Goal: Task Accomplishment & Management: Use online tool/utility

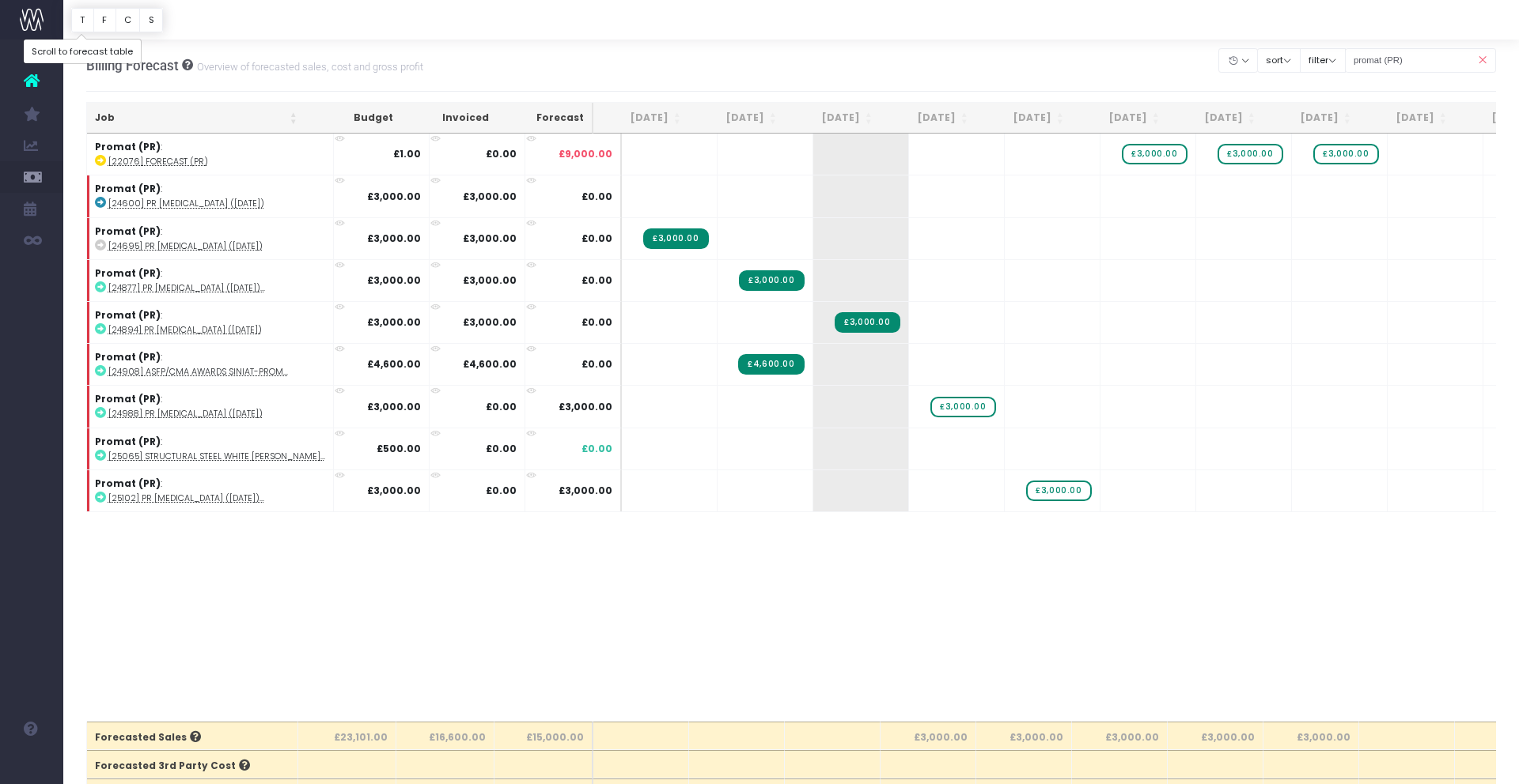
scroll to position [1, 0]
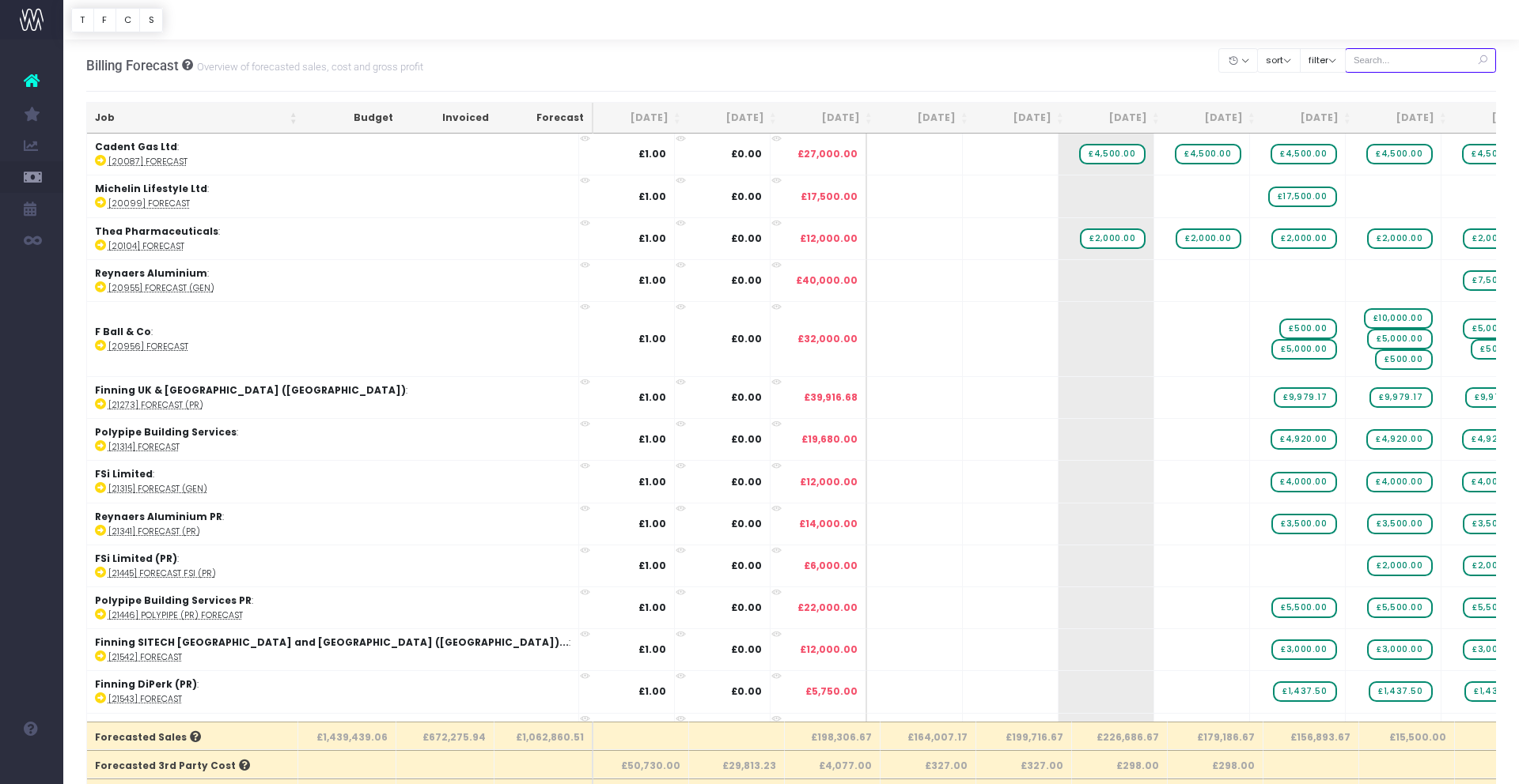
click at [1394, 63] on input "text" at bounding box center [1420, 59] width 152 height 24
type input "reynaers"
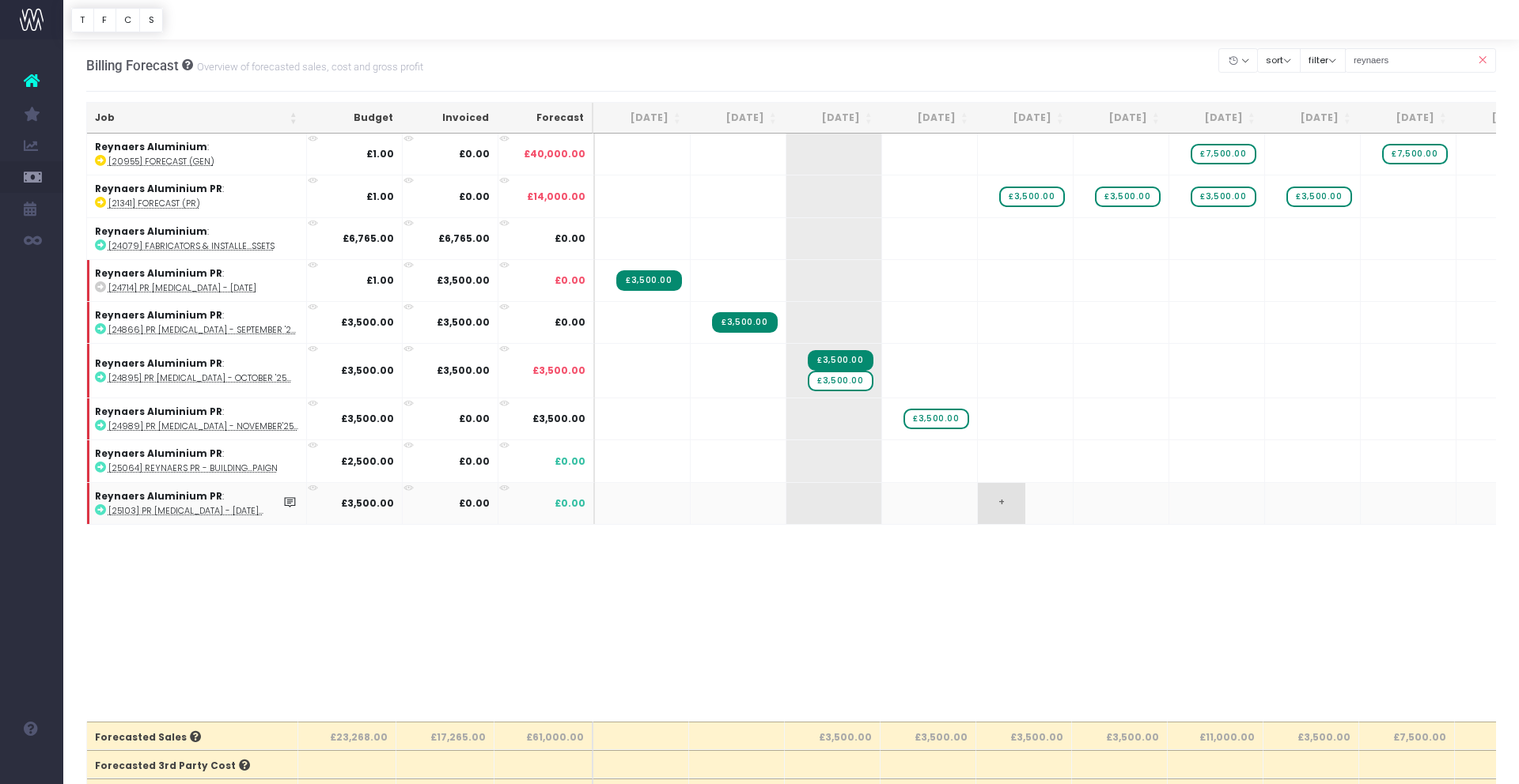
click at [995, 503] on span "+" at bounding box center [1001, 503] width 48 height 41
click at [1000, 503] on span "+" at bounding box center [1001, 503] width 48 height 41
click at [1033, 196] on span "£3,500.00" at bounding box center [1031, 196] width 64 height 20
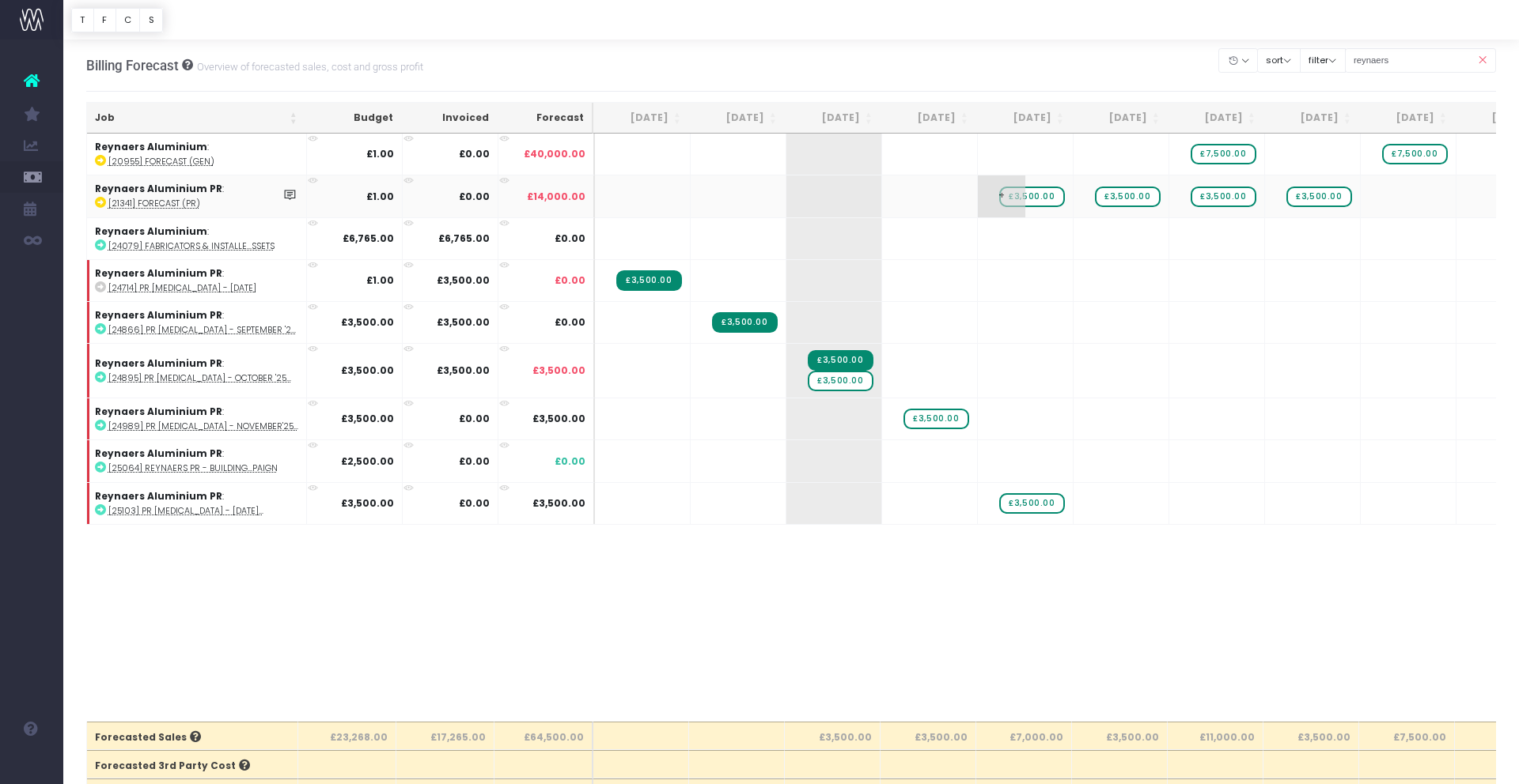
click at [1033, 196] on span "£3,500.00" at bounding box center [1031, 196] width 64 height 20
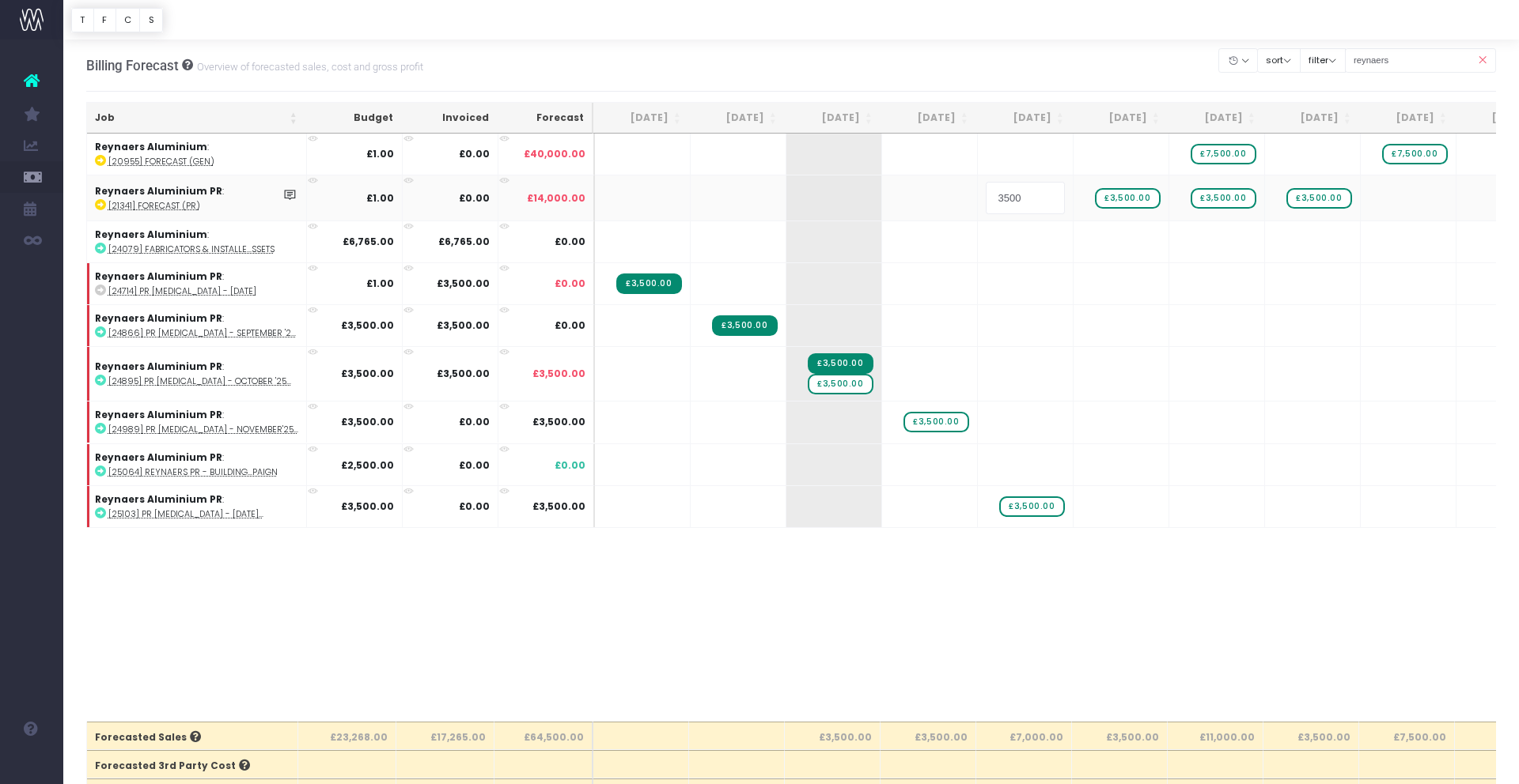
click at [1033, 196] on input "3500" at bounding box center [1024, 197] width 79 height 31
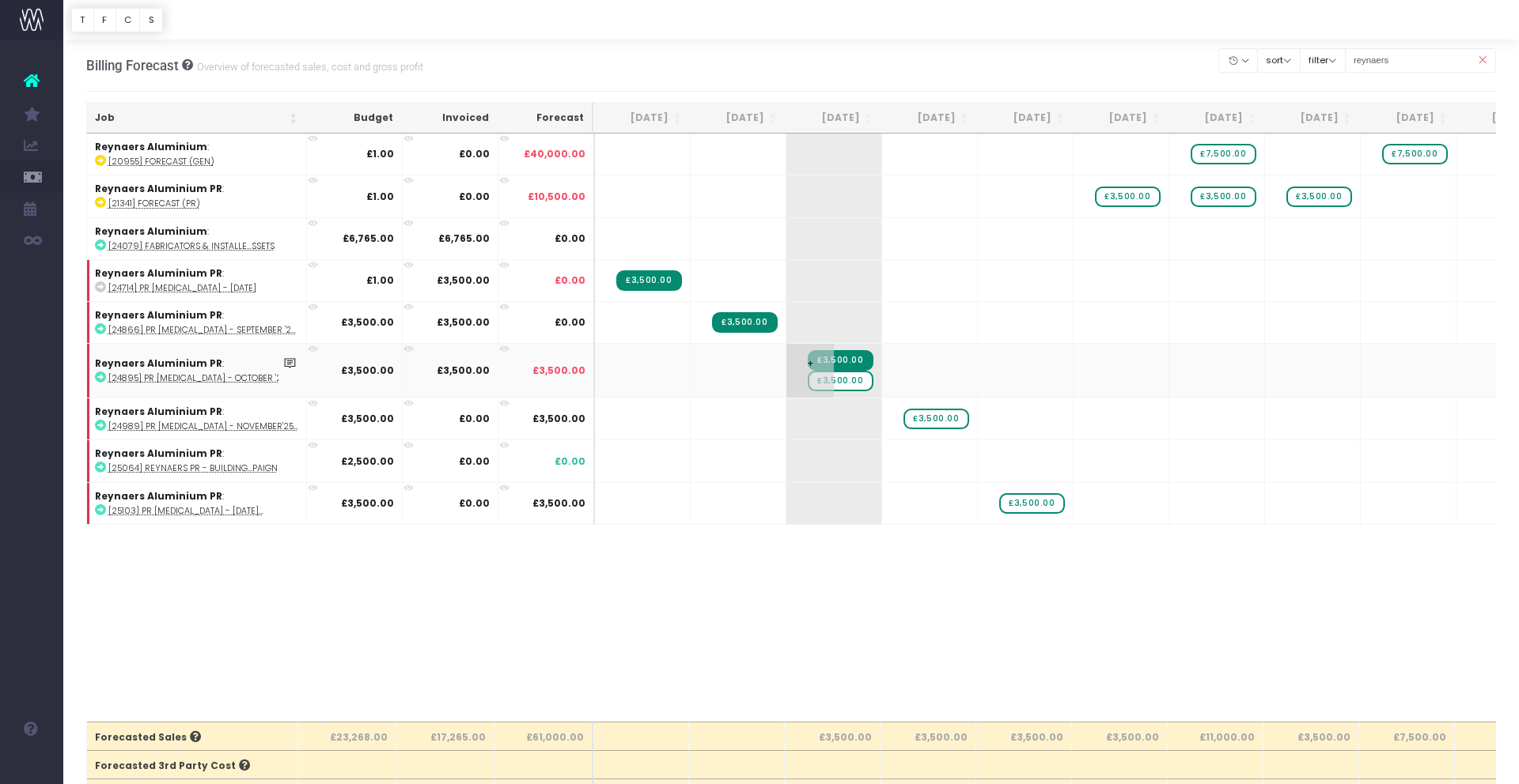
click at [857, 381] on span "£3,500.00" at bounding box center [840, 380] width 64 height 20
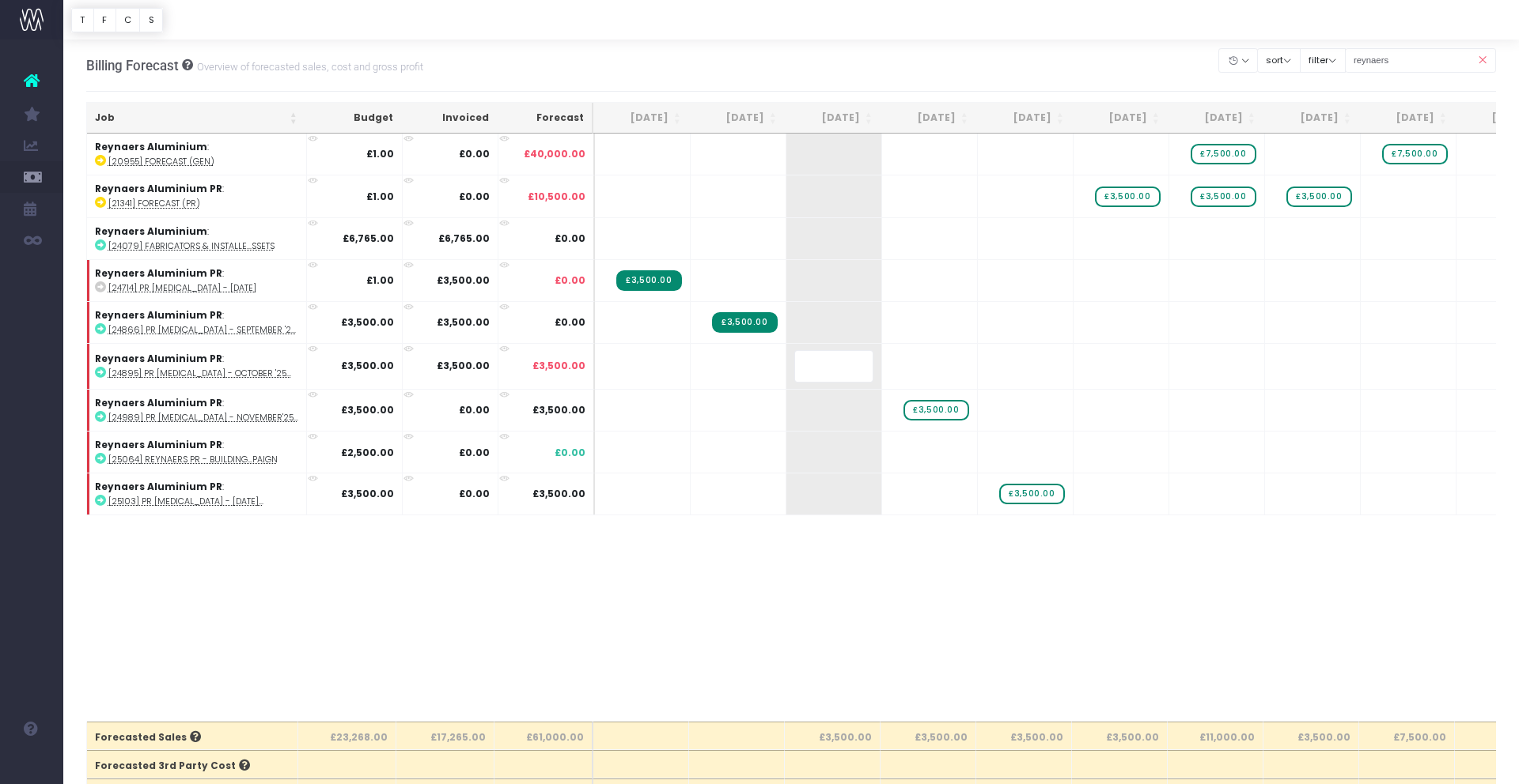
click at [856, 539] on body "Oh my... this is bad. [PERSON_NAME] wasn't able to load this page. Please conta…" at bounding box center [759, 392] width 1519 height 784
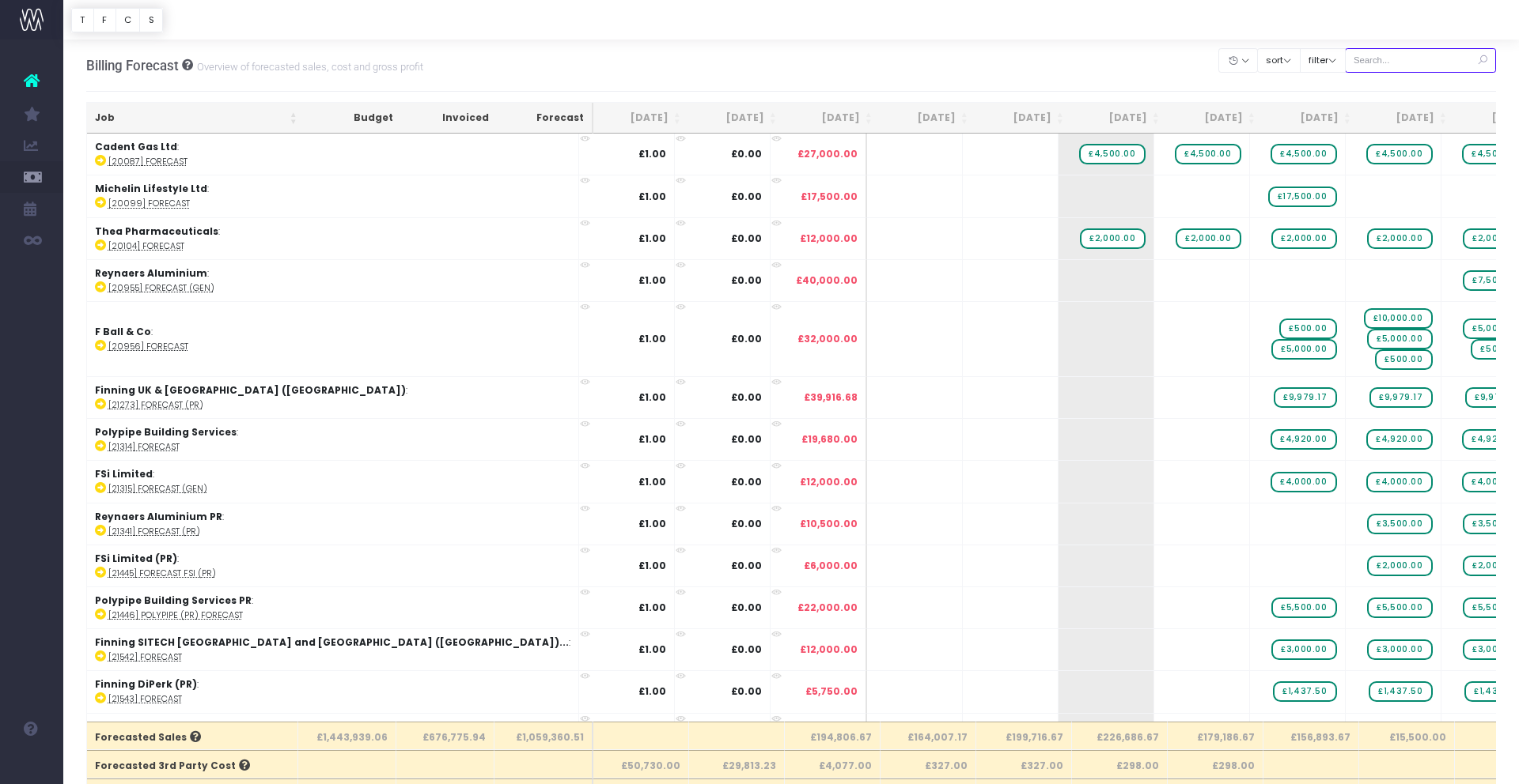
click at [1390, 60] on input "text" at bounding box center [1420, 59] width 152 height 24
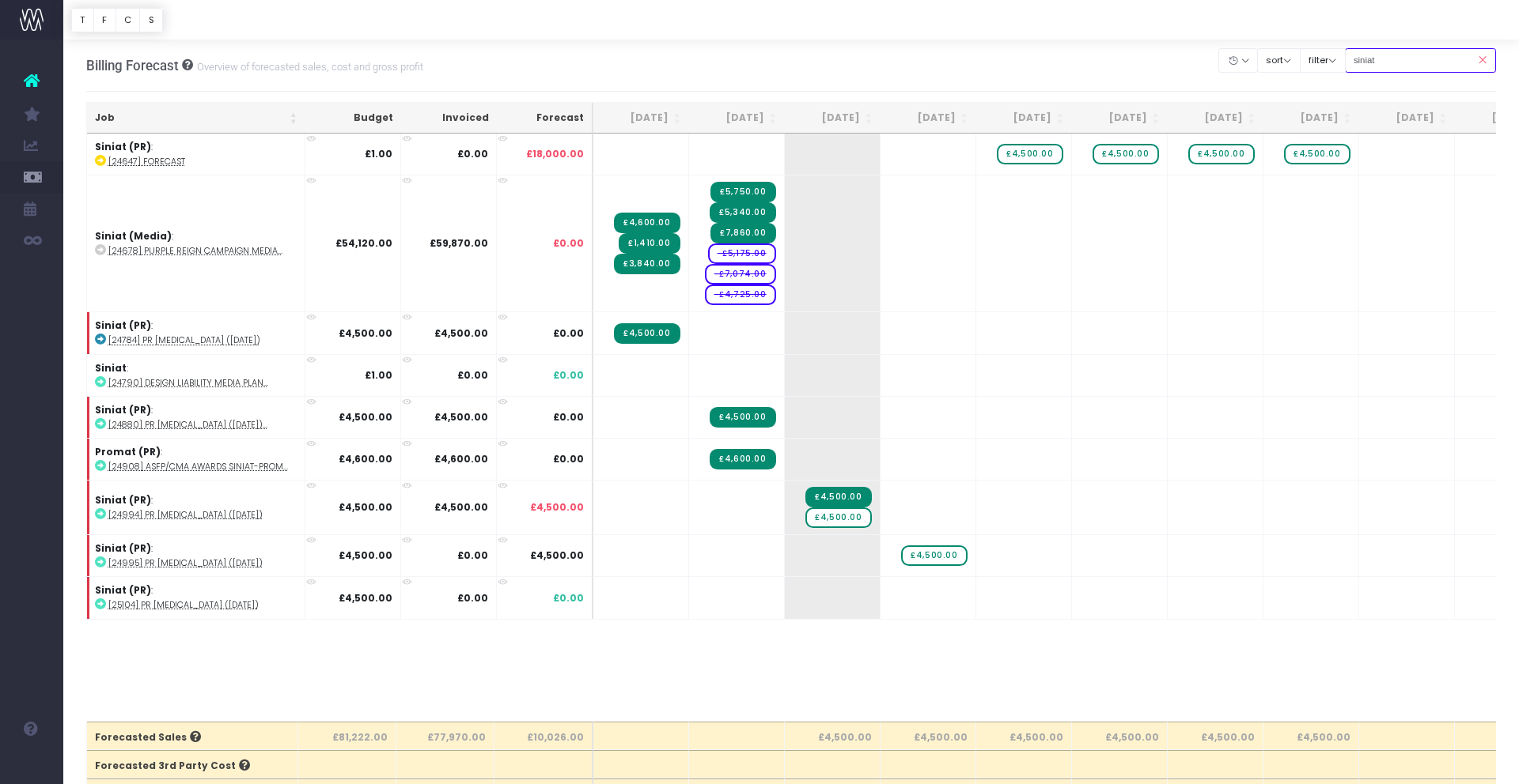
type input "SINIAT (PR)"
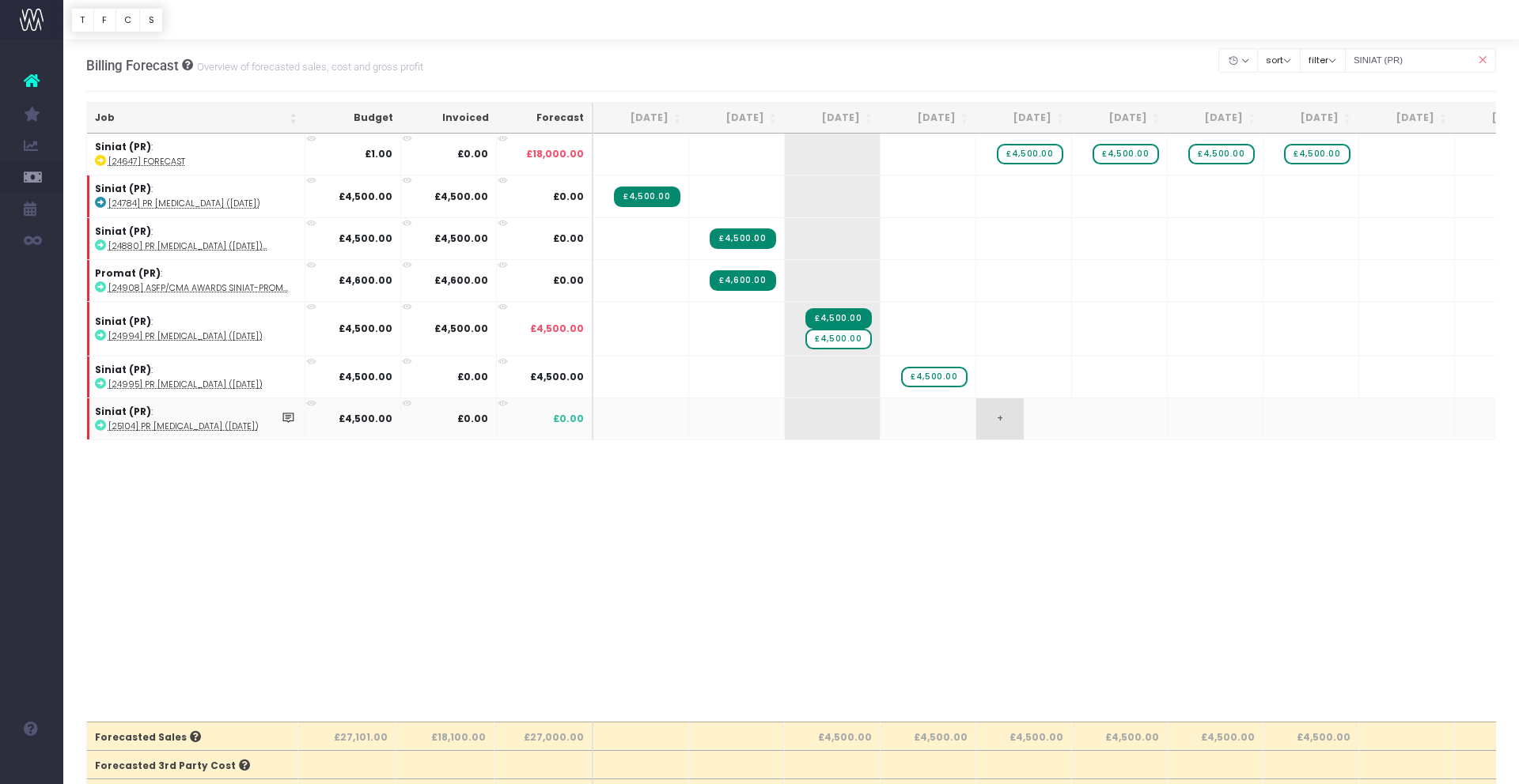
click at [993, 419] on span "+" at bounding box center [999, 419] width 48 height 41
click at [999, 412] on span "+" at bounding box center [999, 417] width 48 height 41
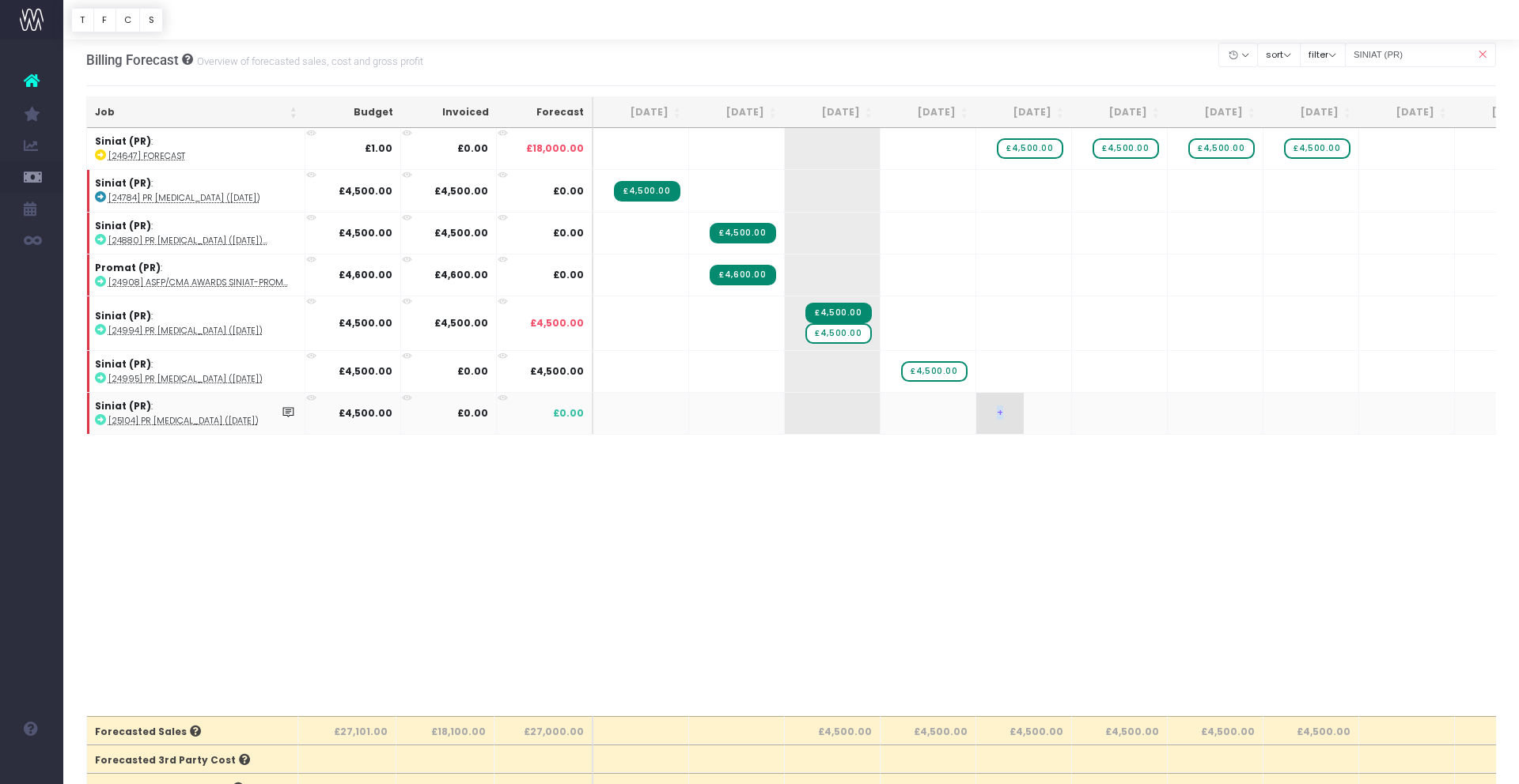
click at [999, 412] on span "+" at bounding box center [999, 413] width 48 height 41
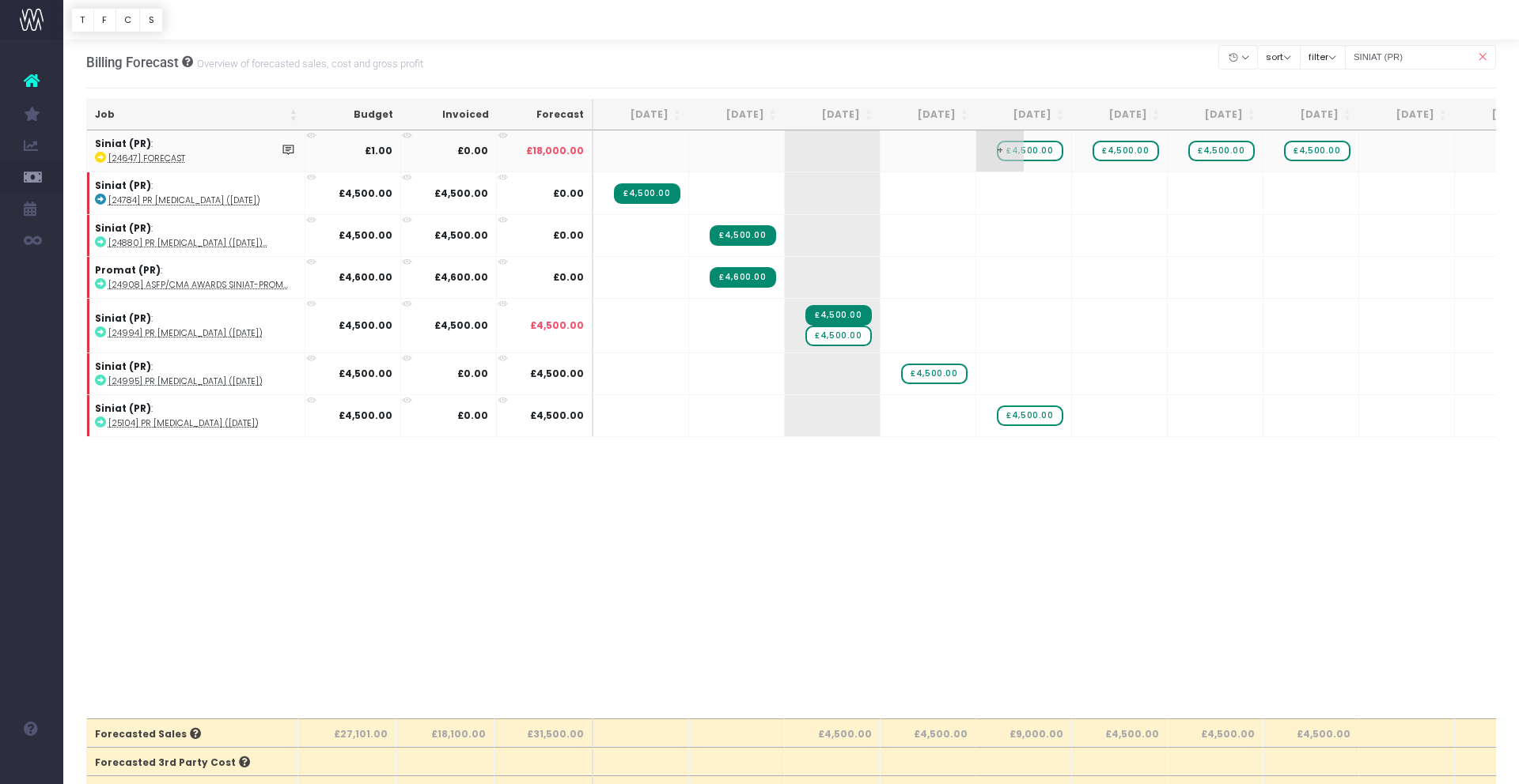
click at [1043, 152] on span "£4,500.00" at bounding box center [1029, 150] width 65 height 20
click at [838, 337] on span "£4,500.00" at bounding box center [837, 335] width 65 height 20
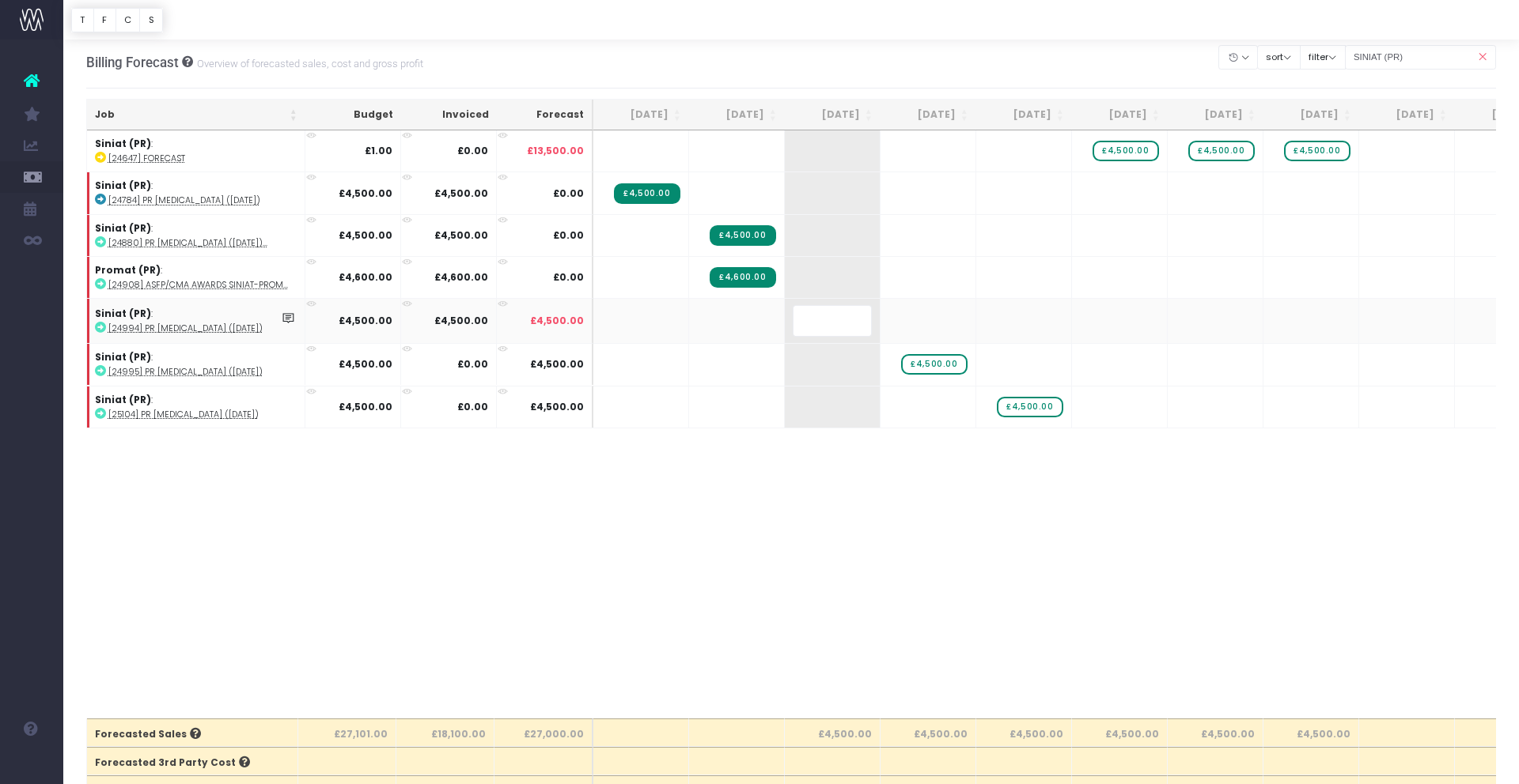
click at [852, 534] on body "Oh my... this is bad. [PERSON_NAME] wasn't able to load this page. Please conta…" at bounding box center [759, 389] width 1519 height 784
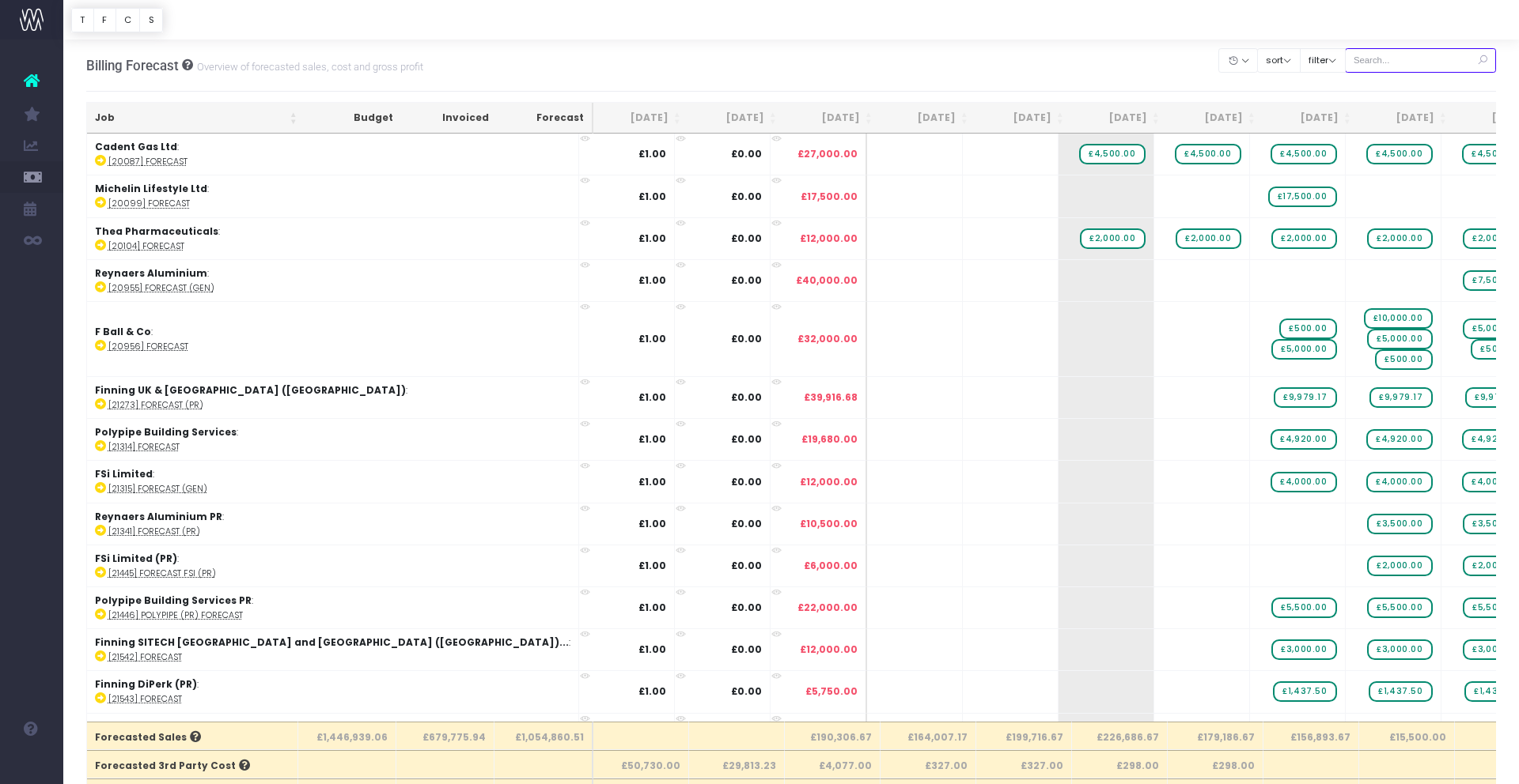
click at [1387, 63] on input "text" at bounding box center [1420, 59] width 152 height 24
type input "sitech"
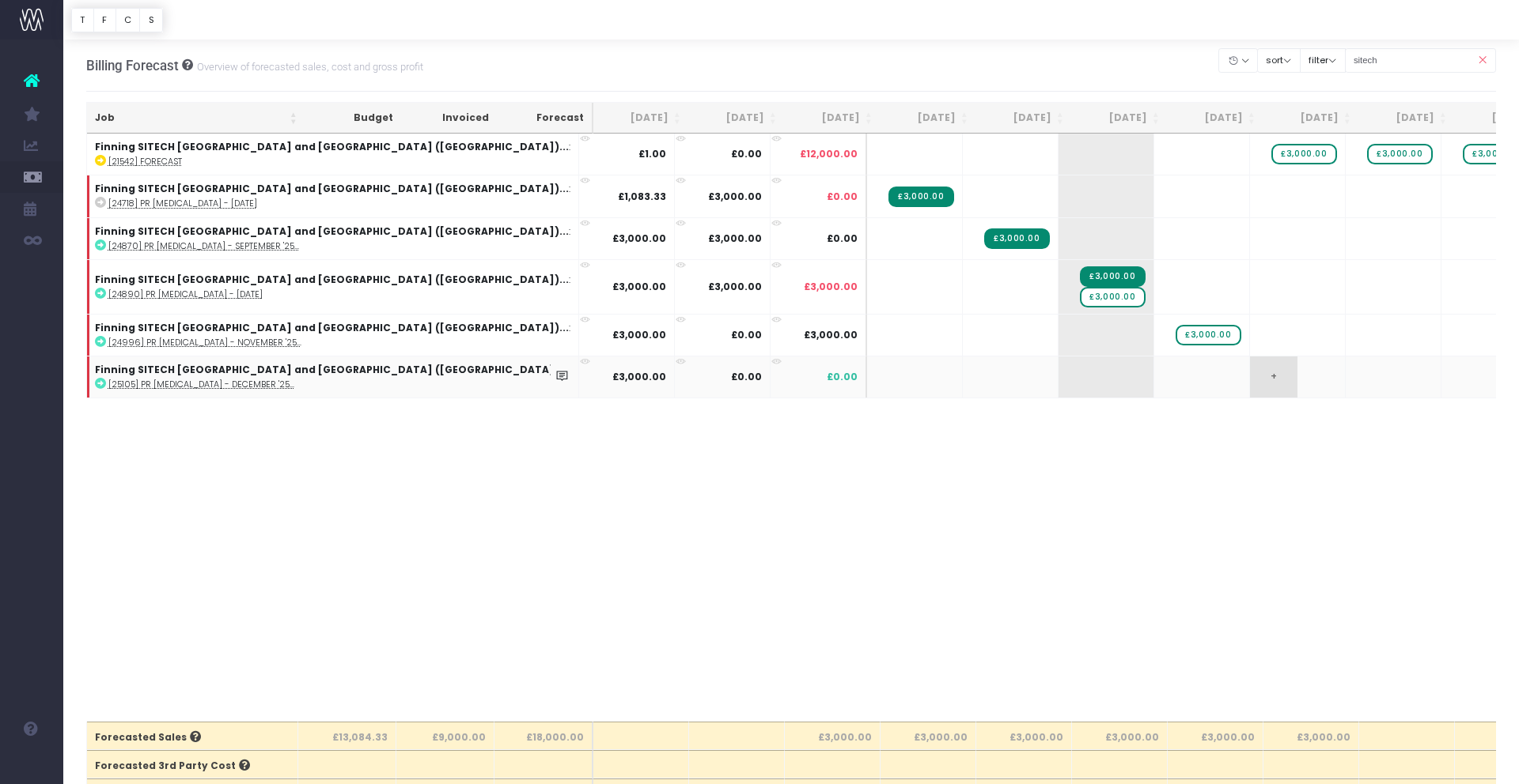
click at [1250, 375] on span "+" at bounding box center [1273, 377] width 48 height 41
click at [1271, 154] on span "£3,000.00" at bounding box center [1303, 154] width 64 height 20
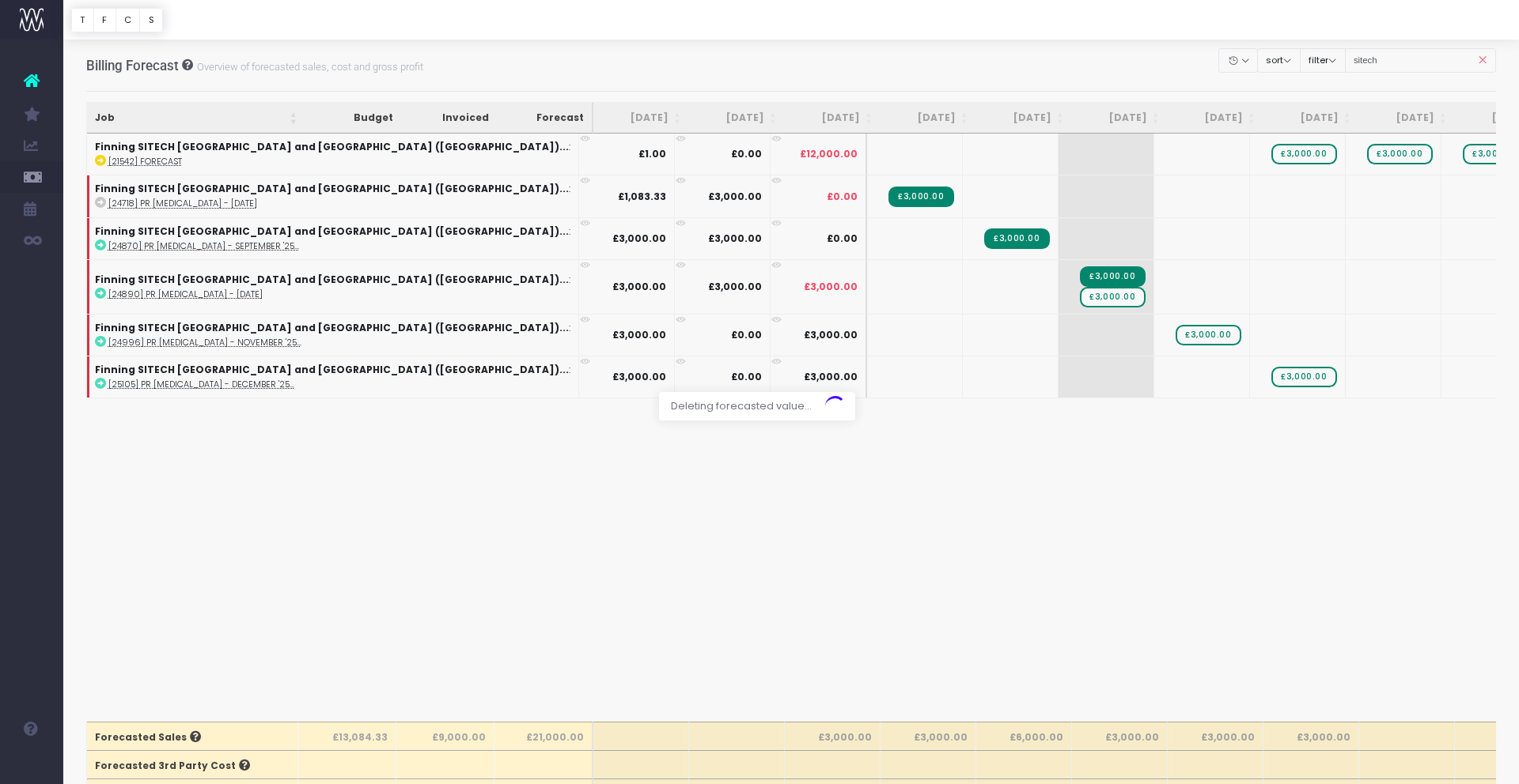
click at [838, 298] on div at bounding box center [759, 392] width 1519 height 784
click at [1080, 298] on span "£3,000.00" at bounding box center [1112, 296] width 64 height 20
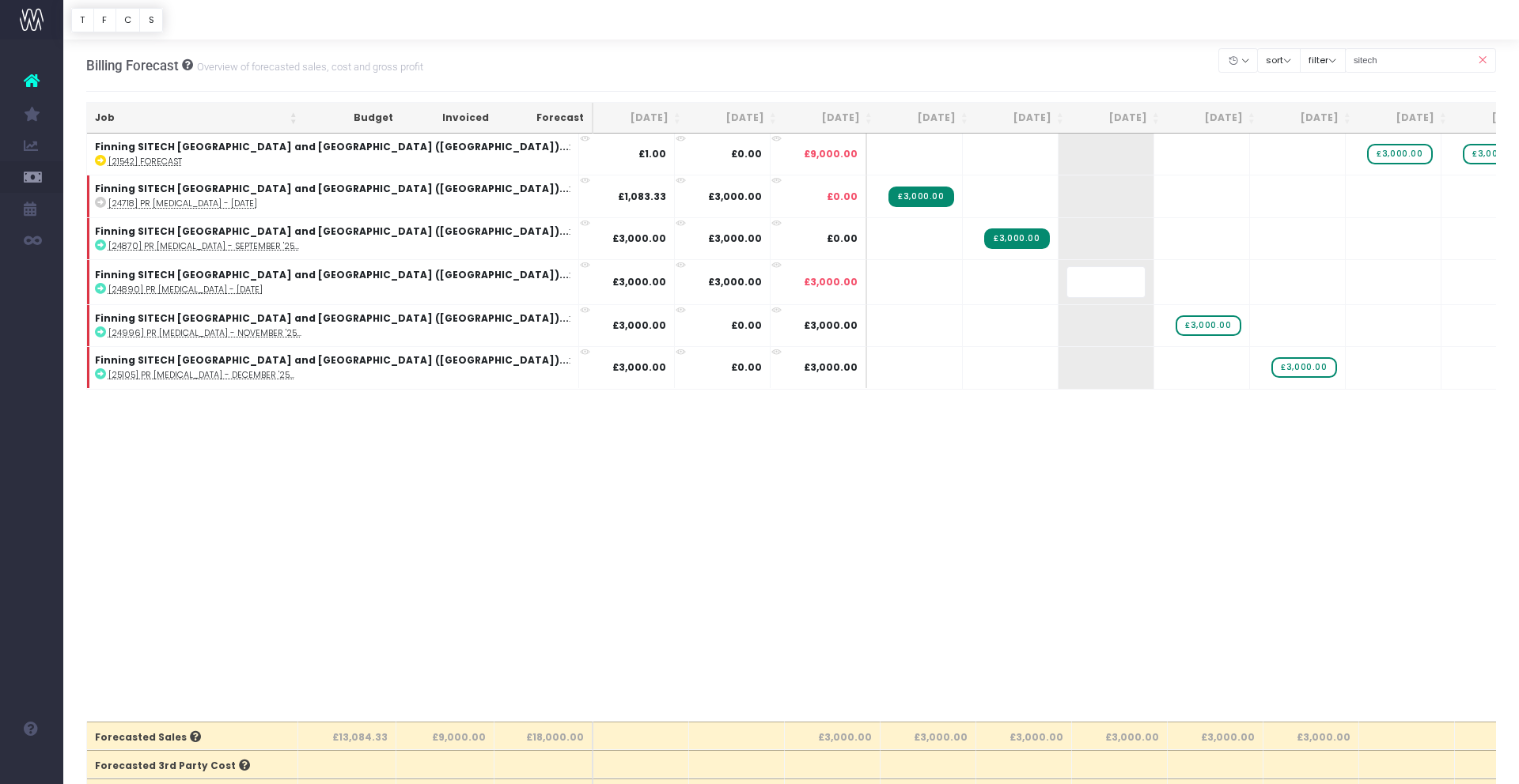
click at [855, 539] on body "Oh my... this is bad. [PERSON_NAME] wasn't able to load this page. Please conta…" at bounding box center [759, 392] width 1519 height 784
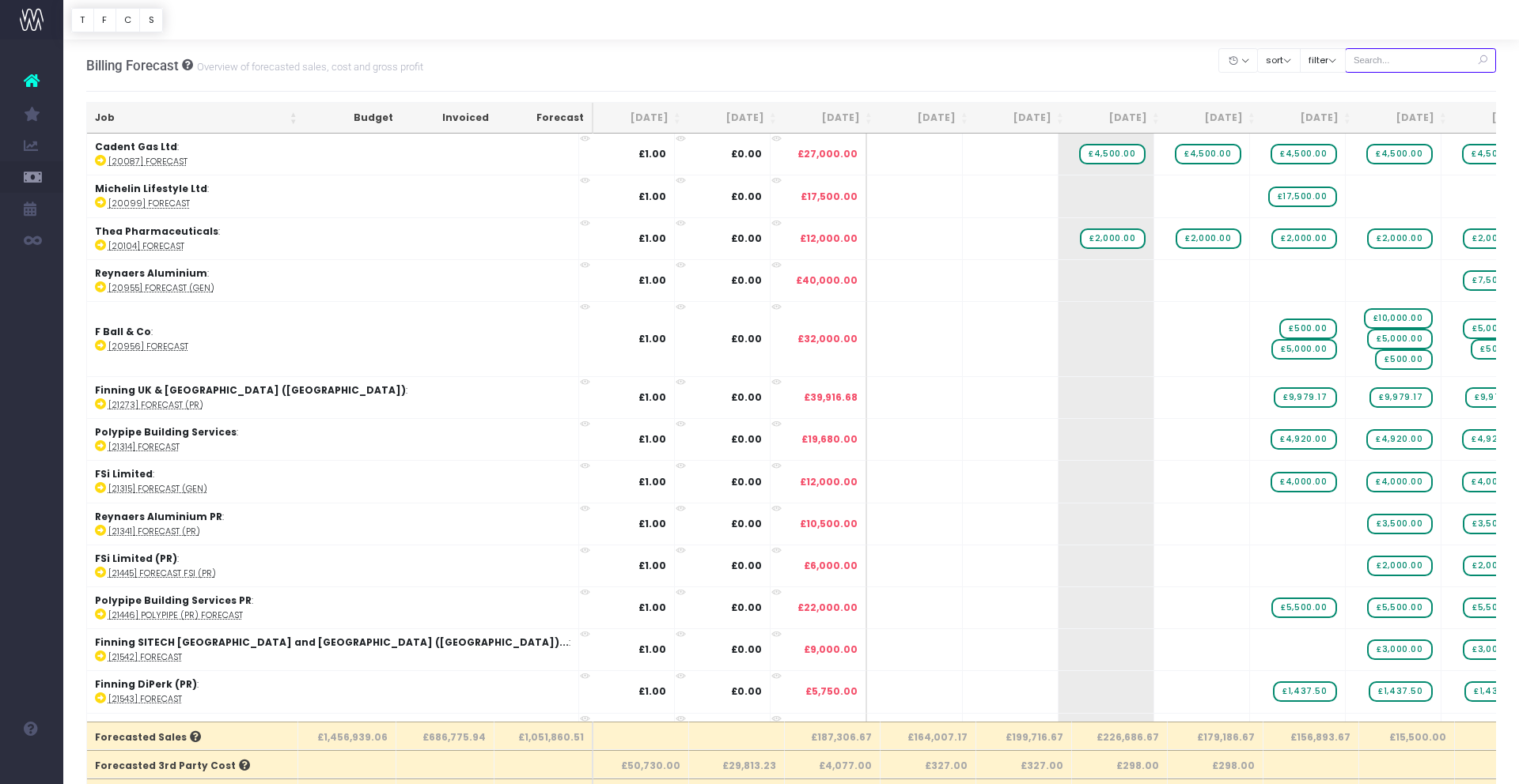
click at [1398, 55] on input "text" at bounding box center [1420, 59] width 152 height 24
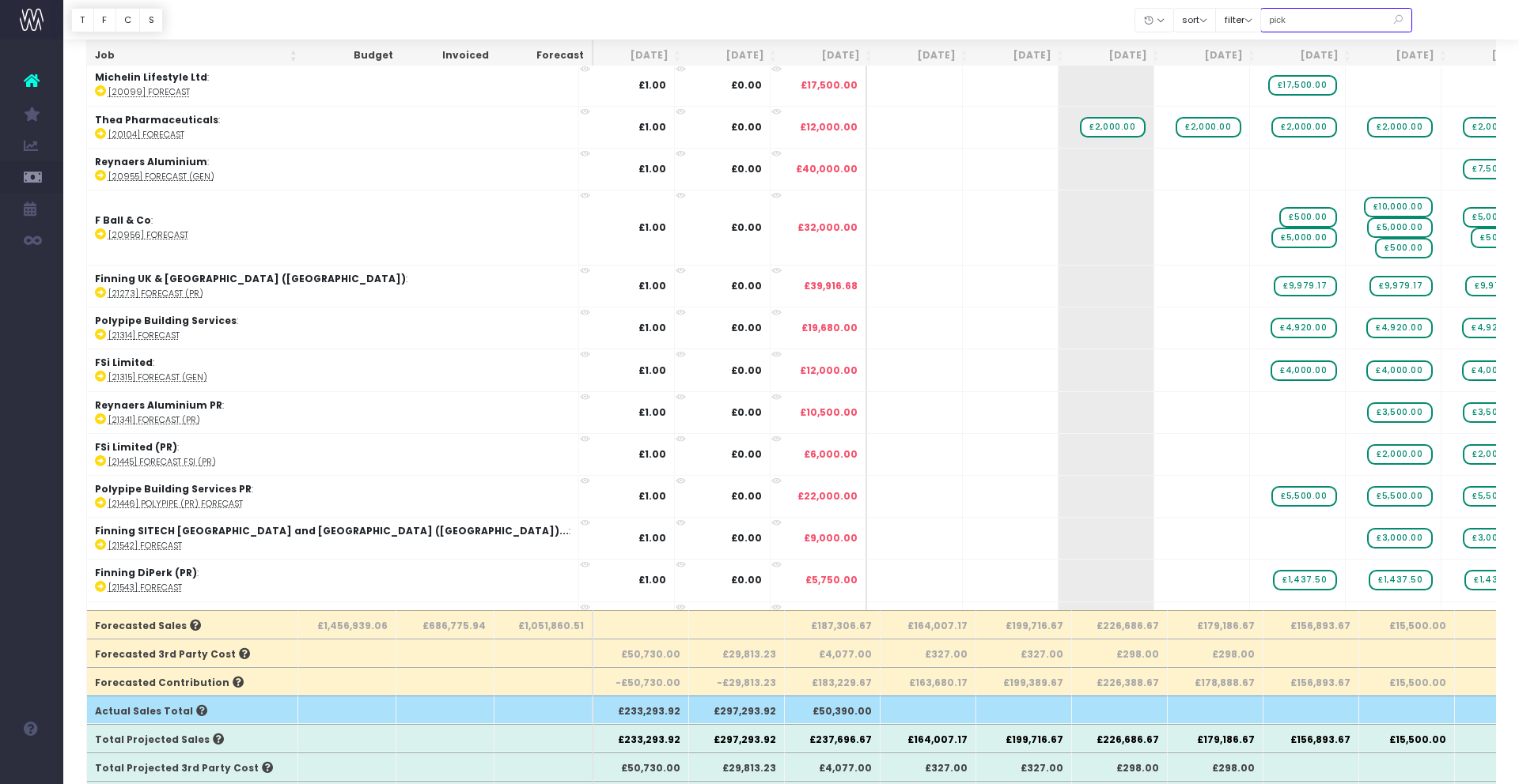
scroll to position [112, 0]
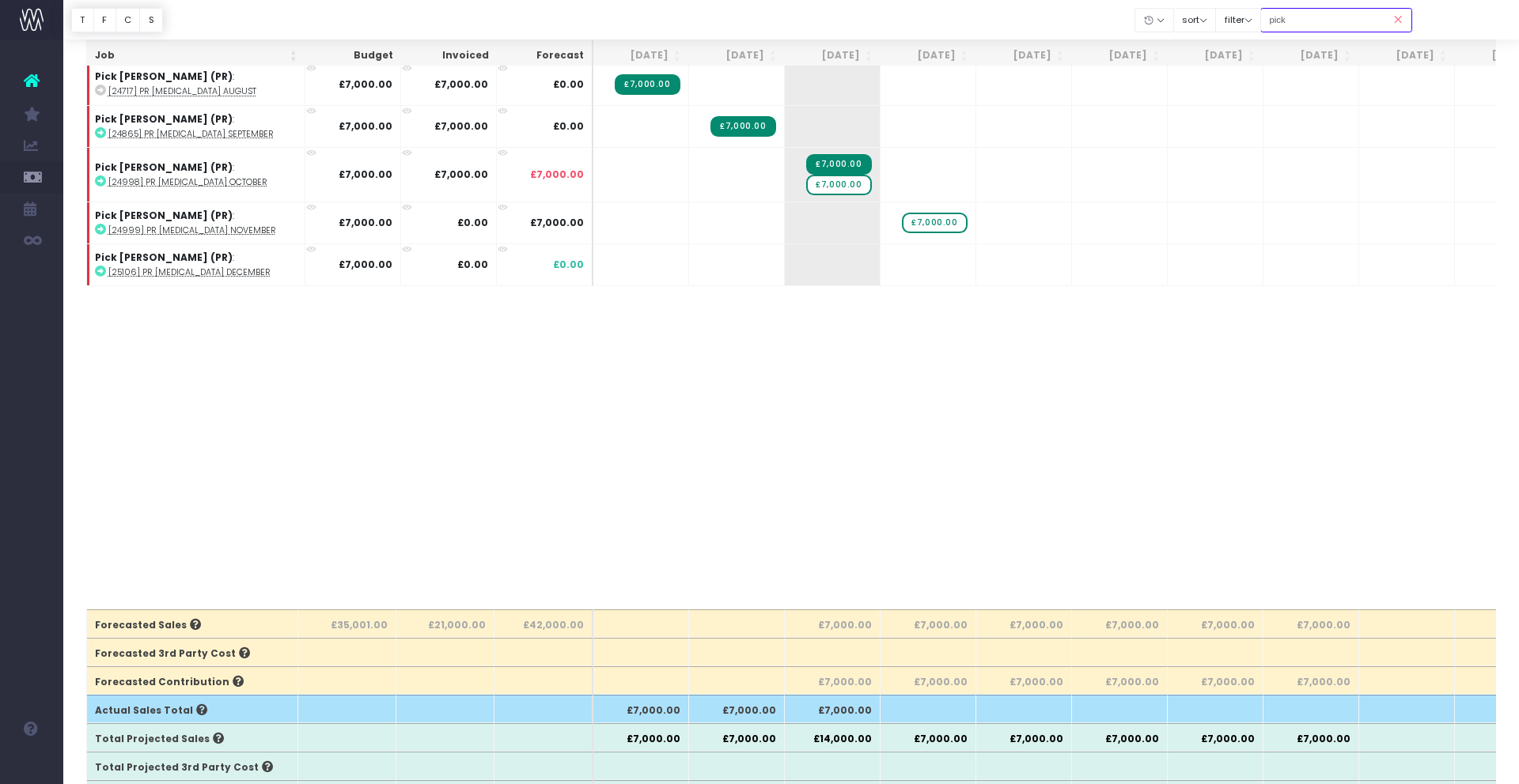
type input "pick"
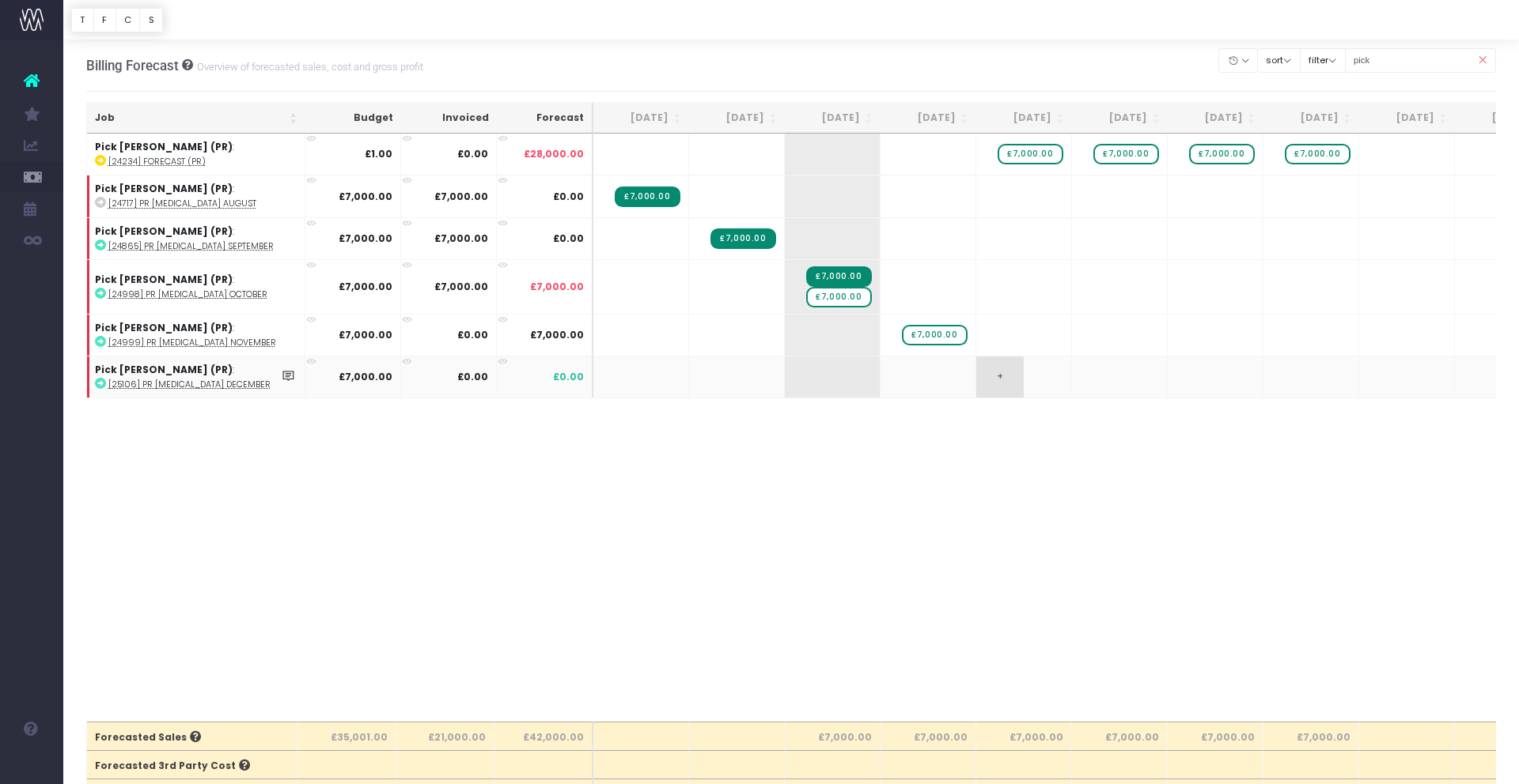
click at [999, 378] on span "+" at bounding box center [999, 377] width 48 height 41
click at [1035, 159] on span "£7,000.00" at bounding box center [1029, 154] width 64 height 20
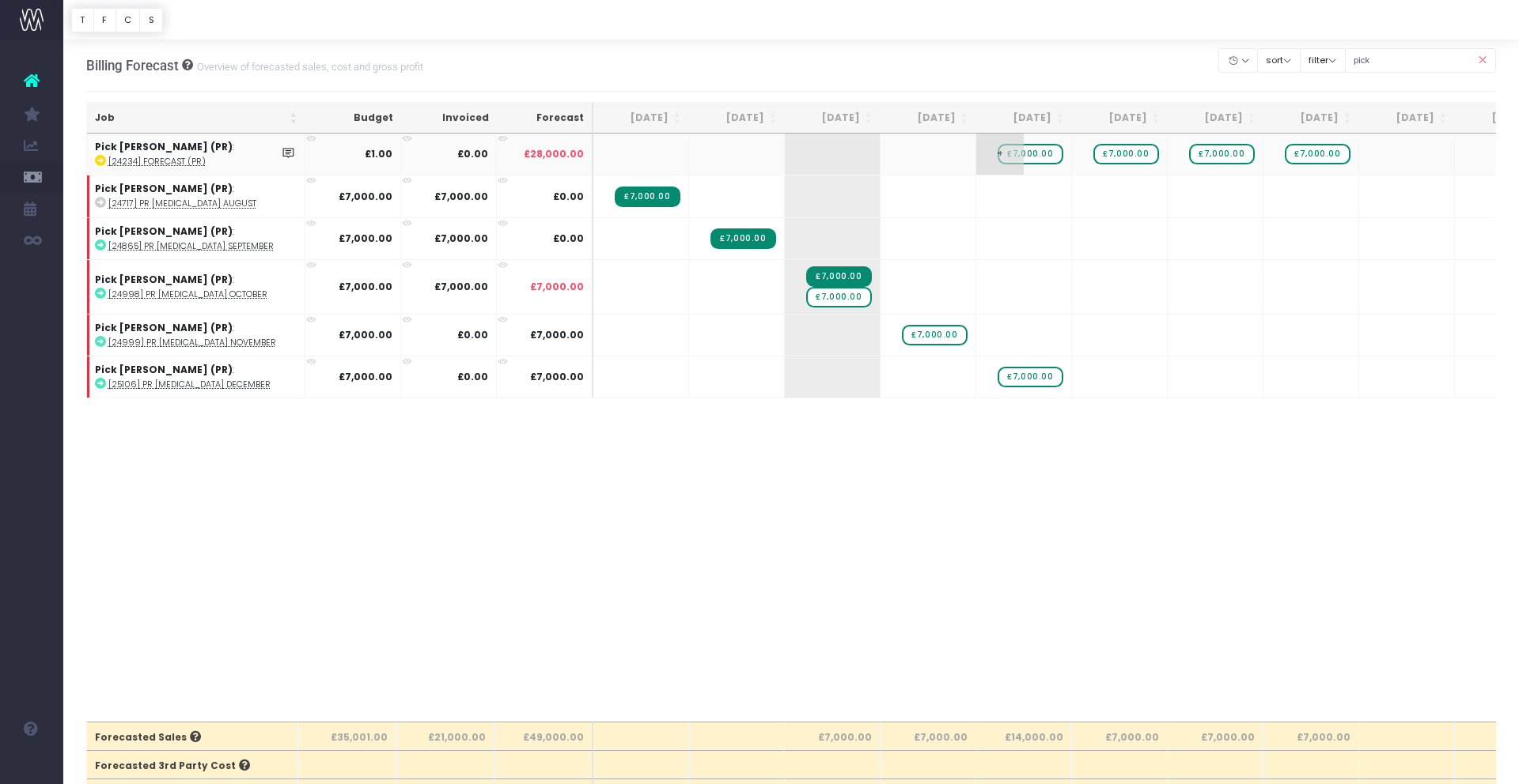
click at [1035, 159] on span "£7,000.00" at bounding box center [1029, 154] width 64 height 20
click at [846, 301] on span "£7,000.00" at bounding box center [838, 296] width 64 height 20
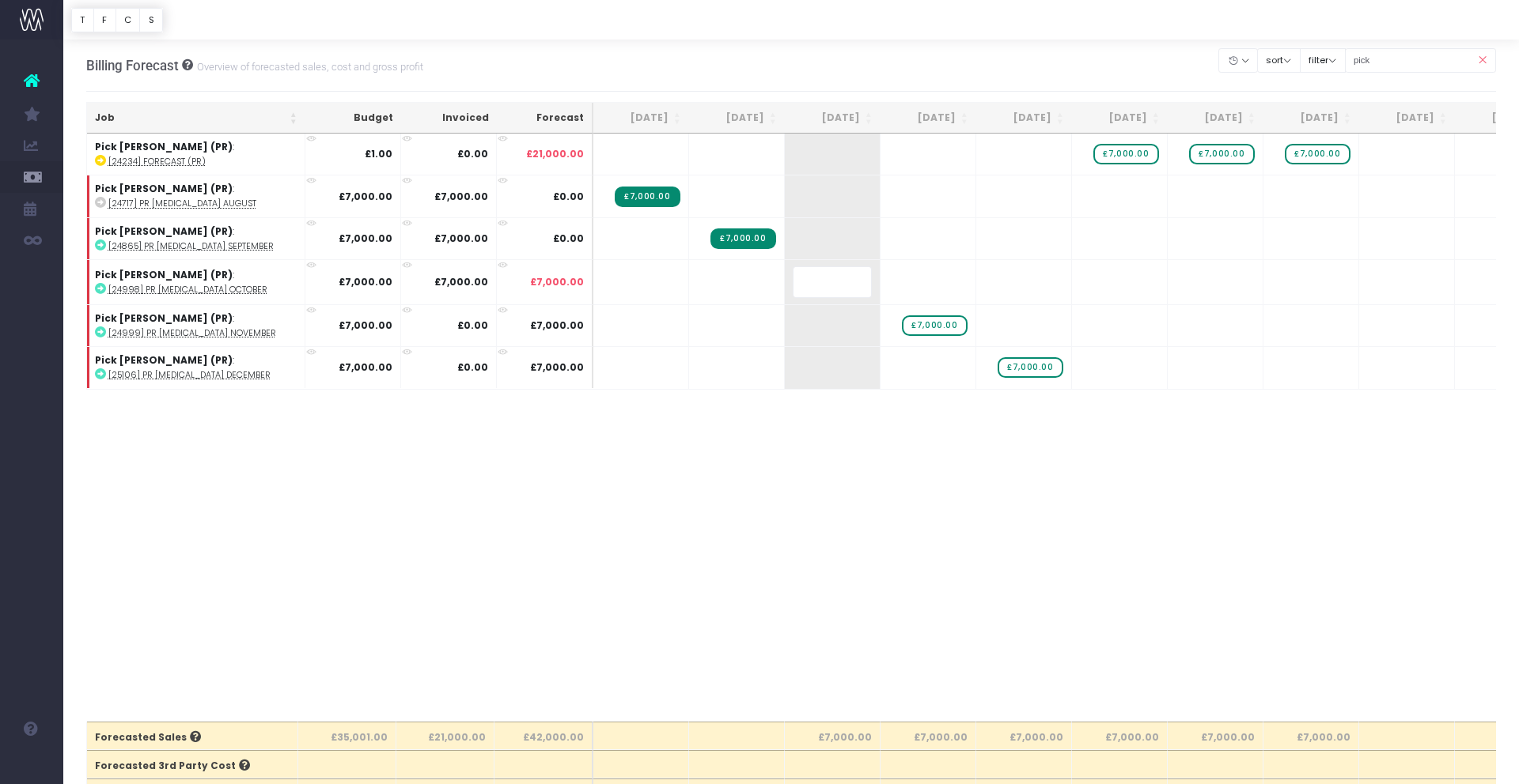
click at [858, 464] on body "Oh my... this is bad. [PERSON_NAME] wasn't able to load this page. Please conta…" at bounding box center [759, 392] width 1519 height 784
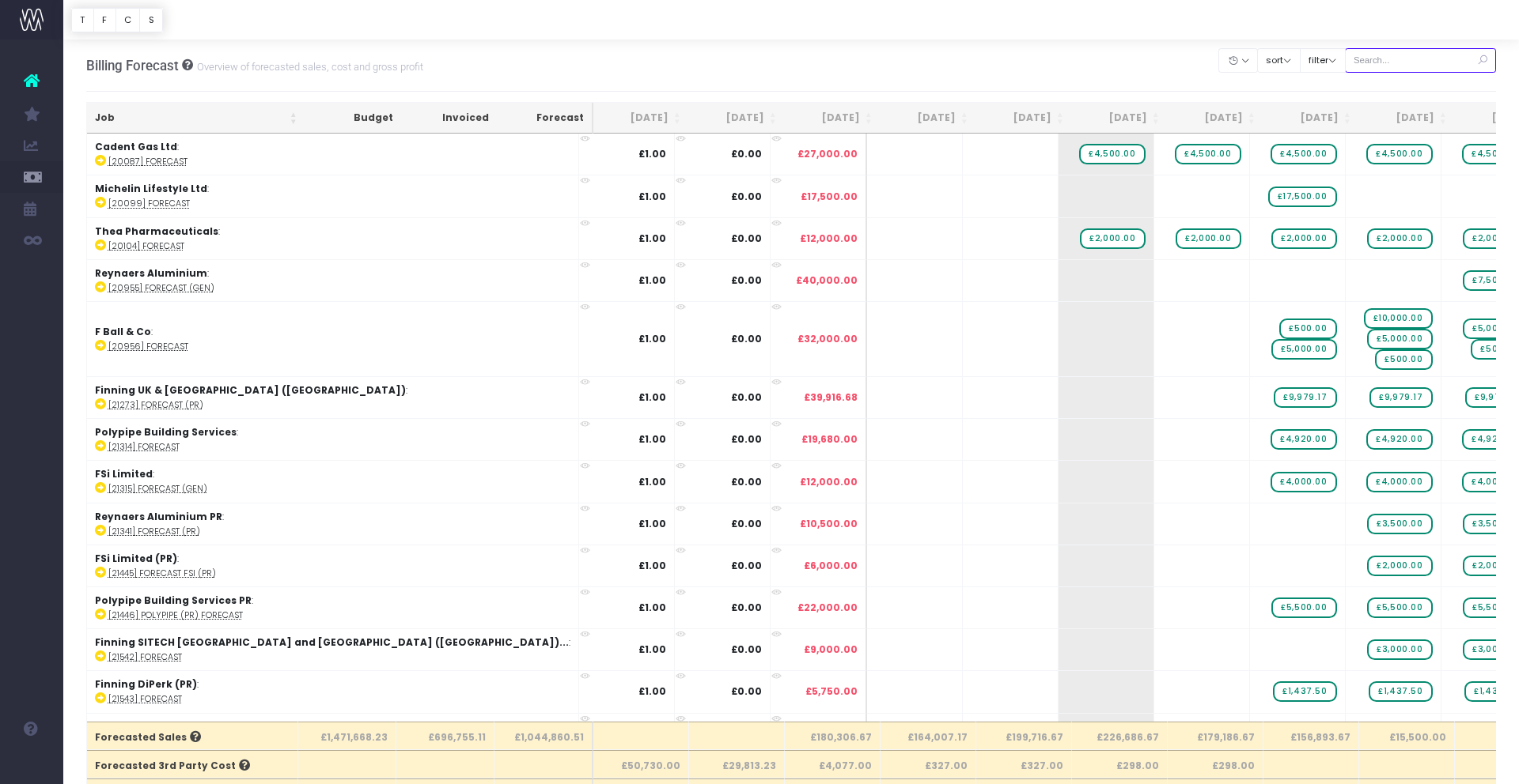
click at [1382, 60] on input "text" at bounding box center [1420, 59] width 152 height 24
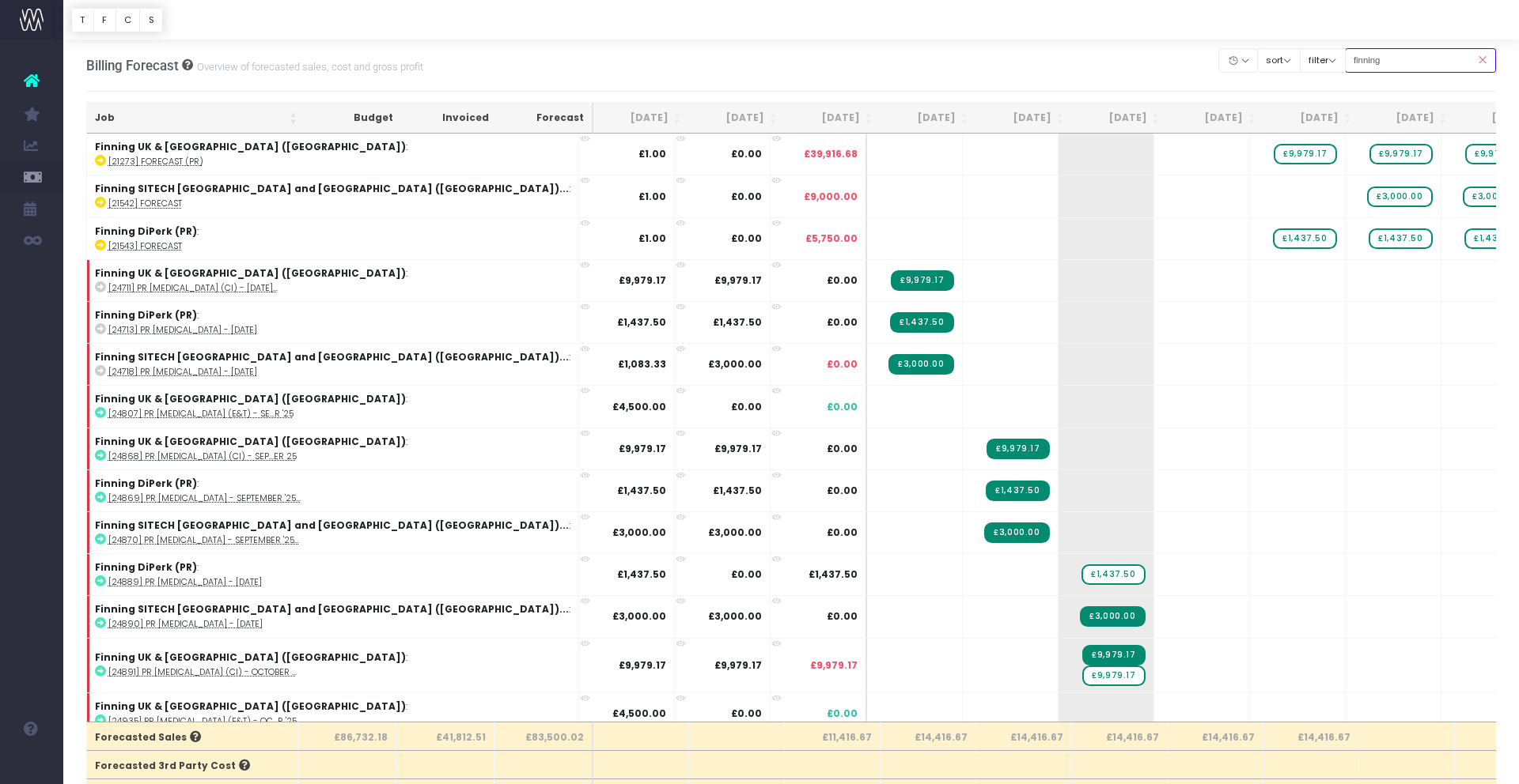
type input "finning uk & ireland (PR)"
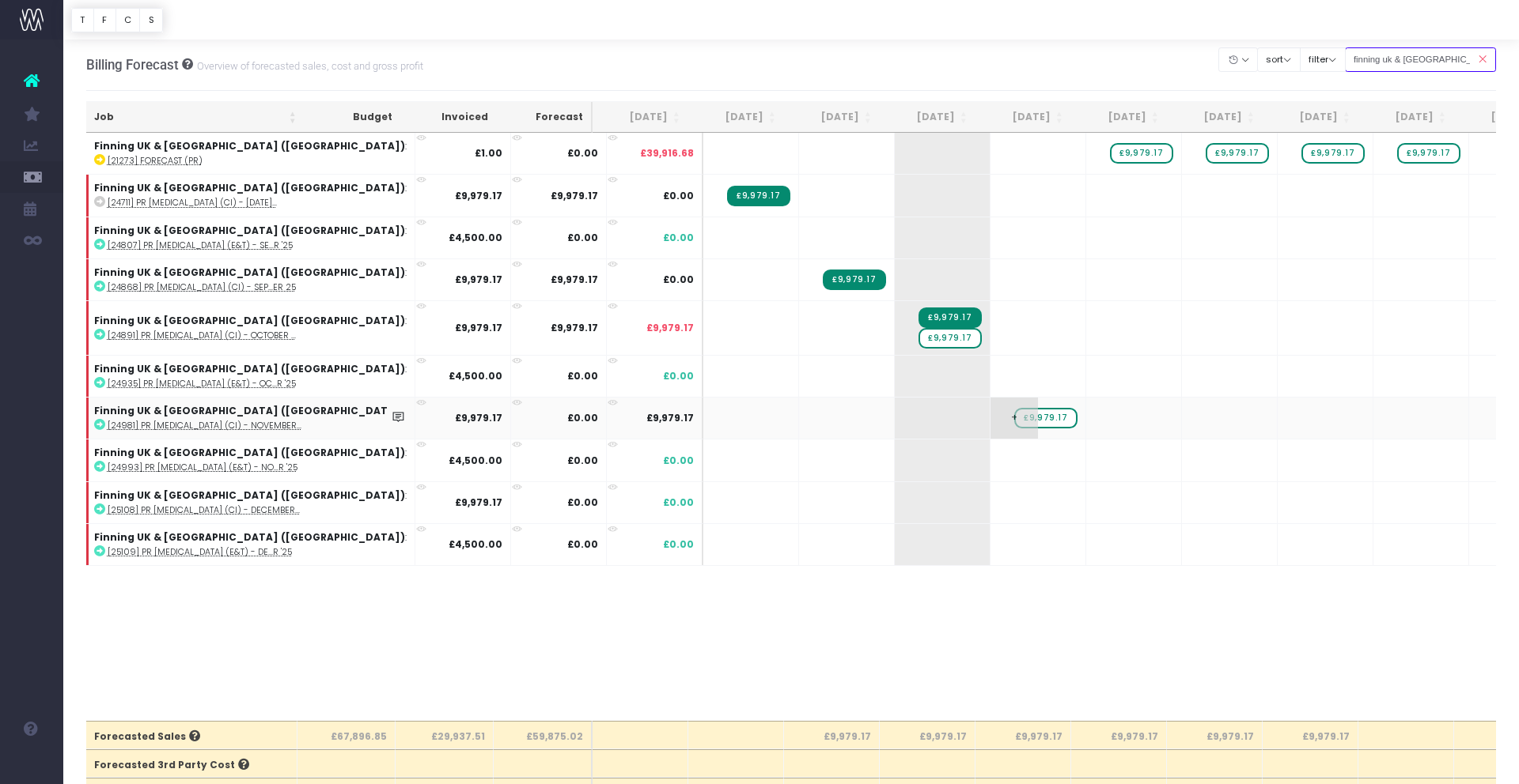
scroll to position [0, 6]
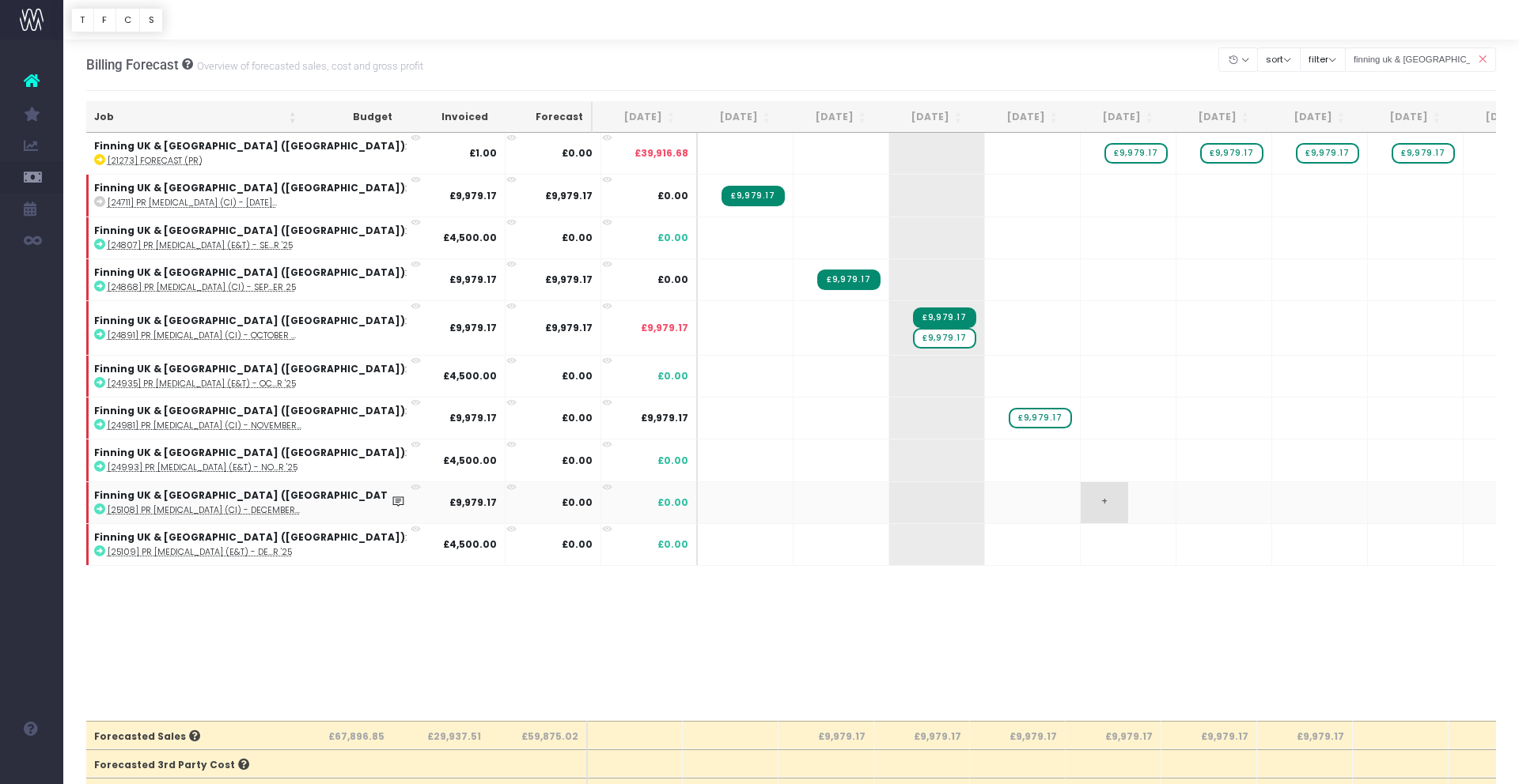
click at [1080, 508] on span "+" at bounding box center [1103, 503] width 48 height 41
click at [1080, 507] on span "+" at bounding box center [1103, 503] width 48 height 41
click at [1104, 151] on span "£9,979.17" at bounding box center [1136, 154] width 62 height 20
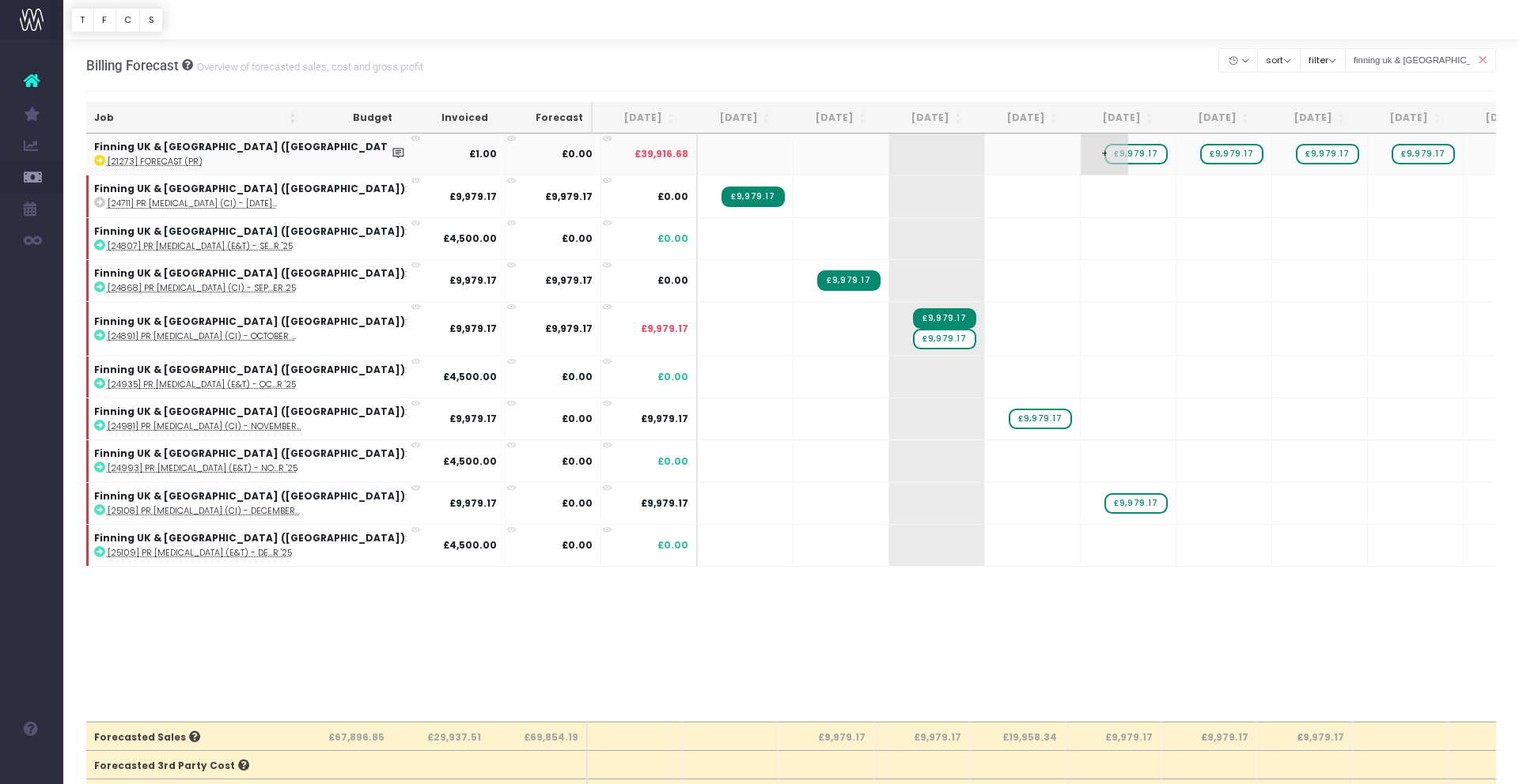
click at [1104, 151] on span "£9,979.17" at bounding box center [1136, 154] width 62 height 20
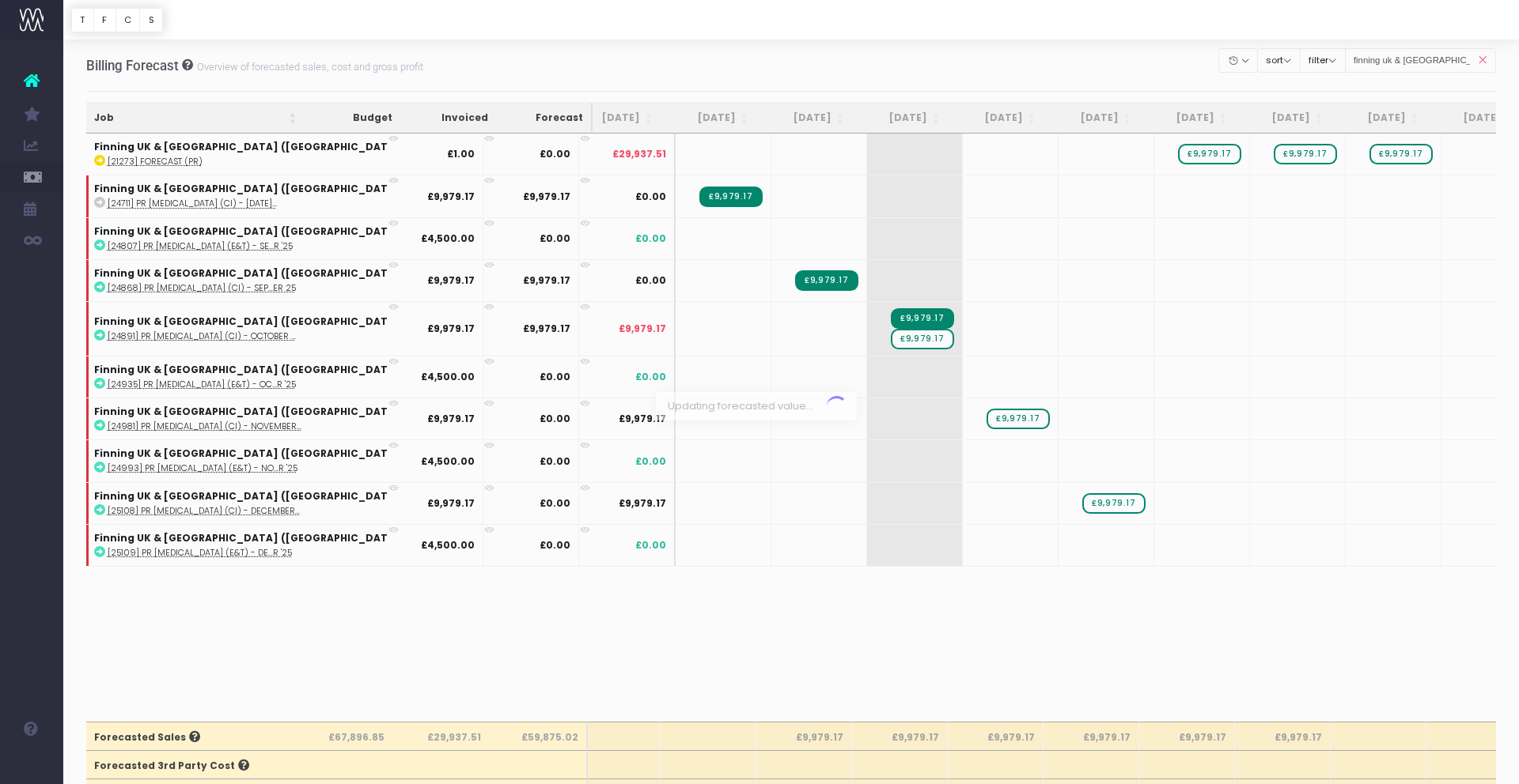
click at [825, 340] on div at bounding box center [759, 392] width 1519 height 784
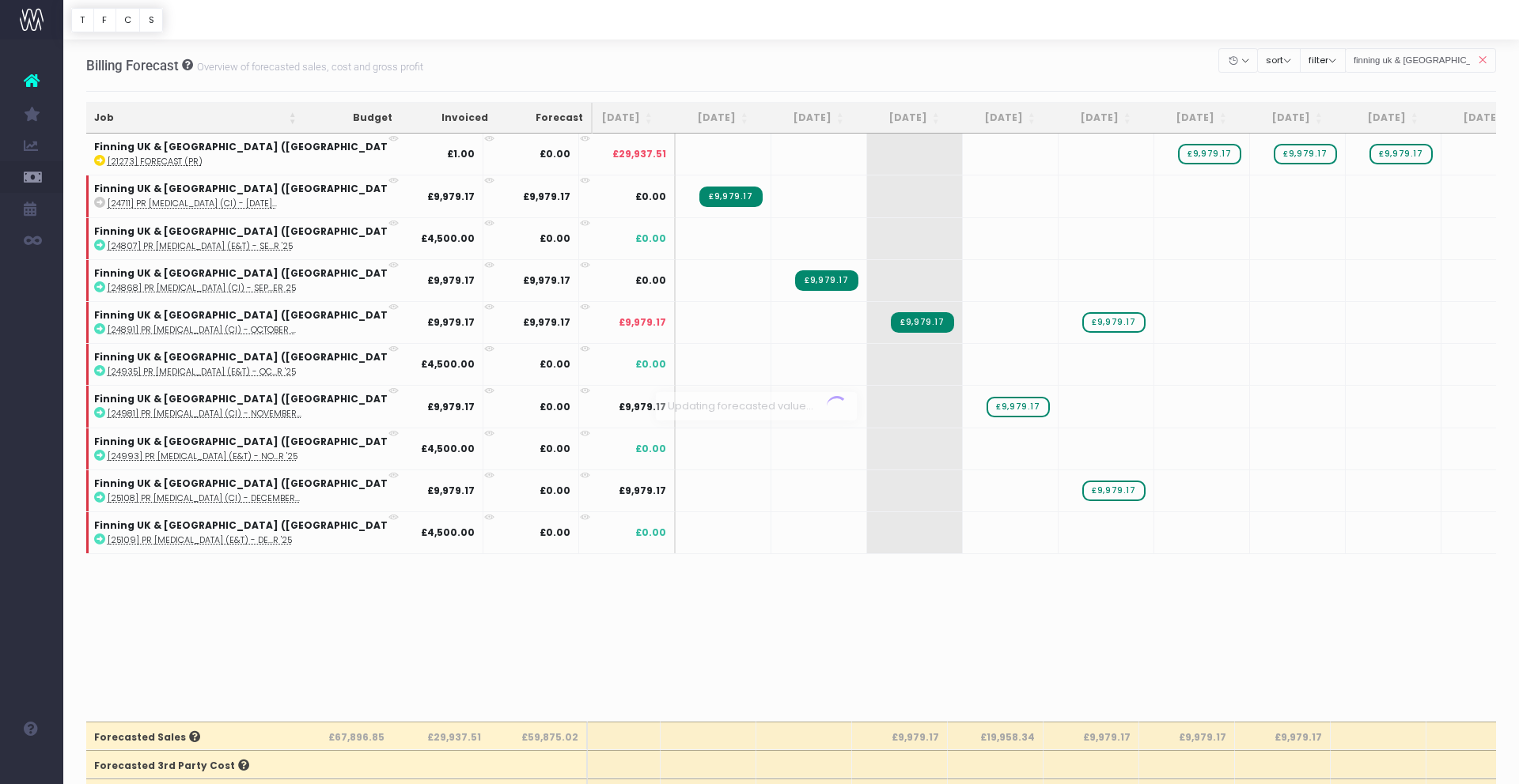
click at [825, 340] on div at bounding box center [759, 392] width 1519 height 784
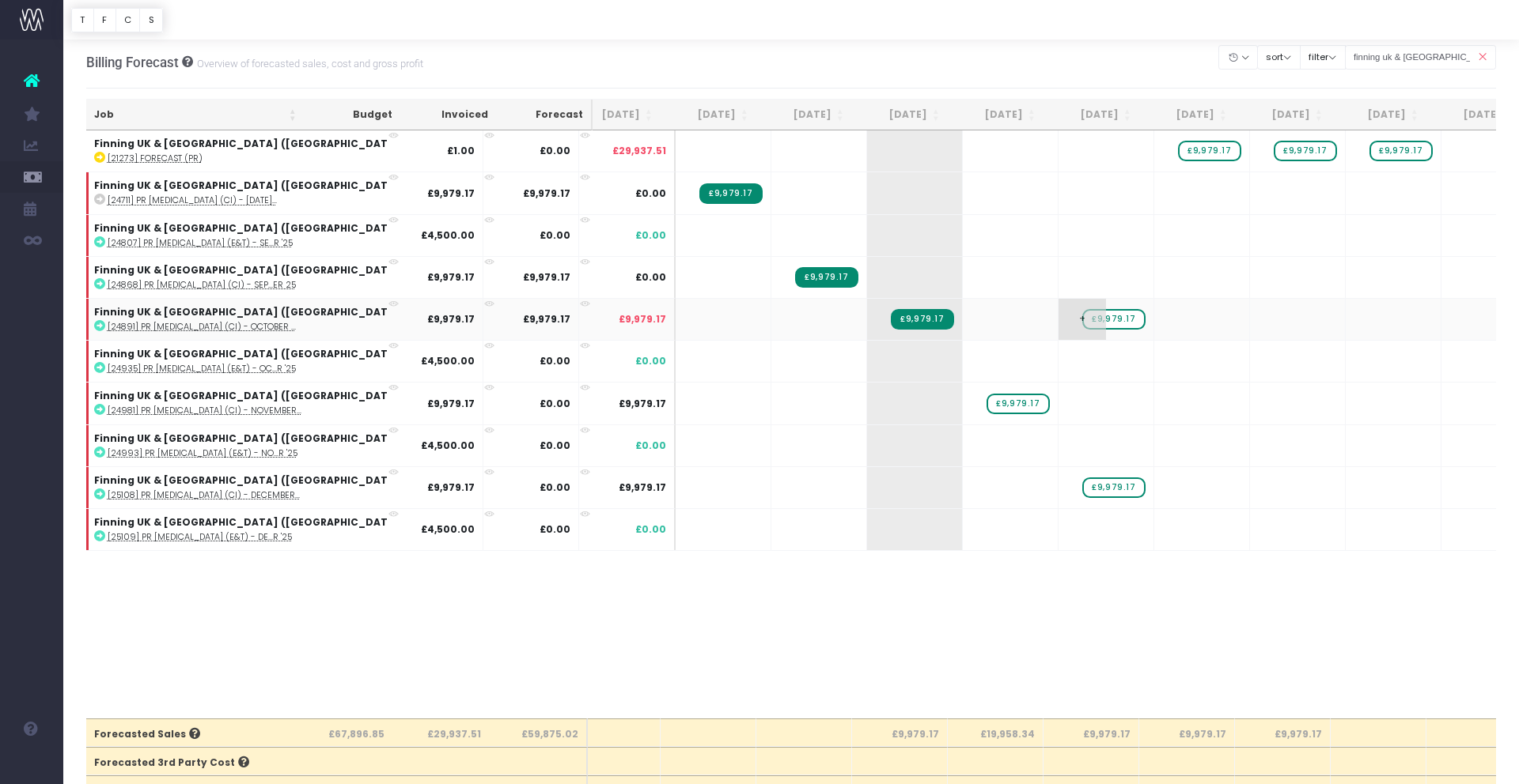
click at [1082, 320] on span "£9,979.17" at bounding box center [1113, 319] width 62 height 20
click at [1082, 320] on span "£9,979.17" at bounding box center [1113, 320] width 62 height 20
click at [1071, 659] on body "Oh my... this is bad. [PERSON_NAME] wasn't able to load this page. Please conta…" at bounding box center [759, 387] width 1519 height 784
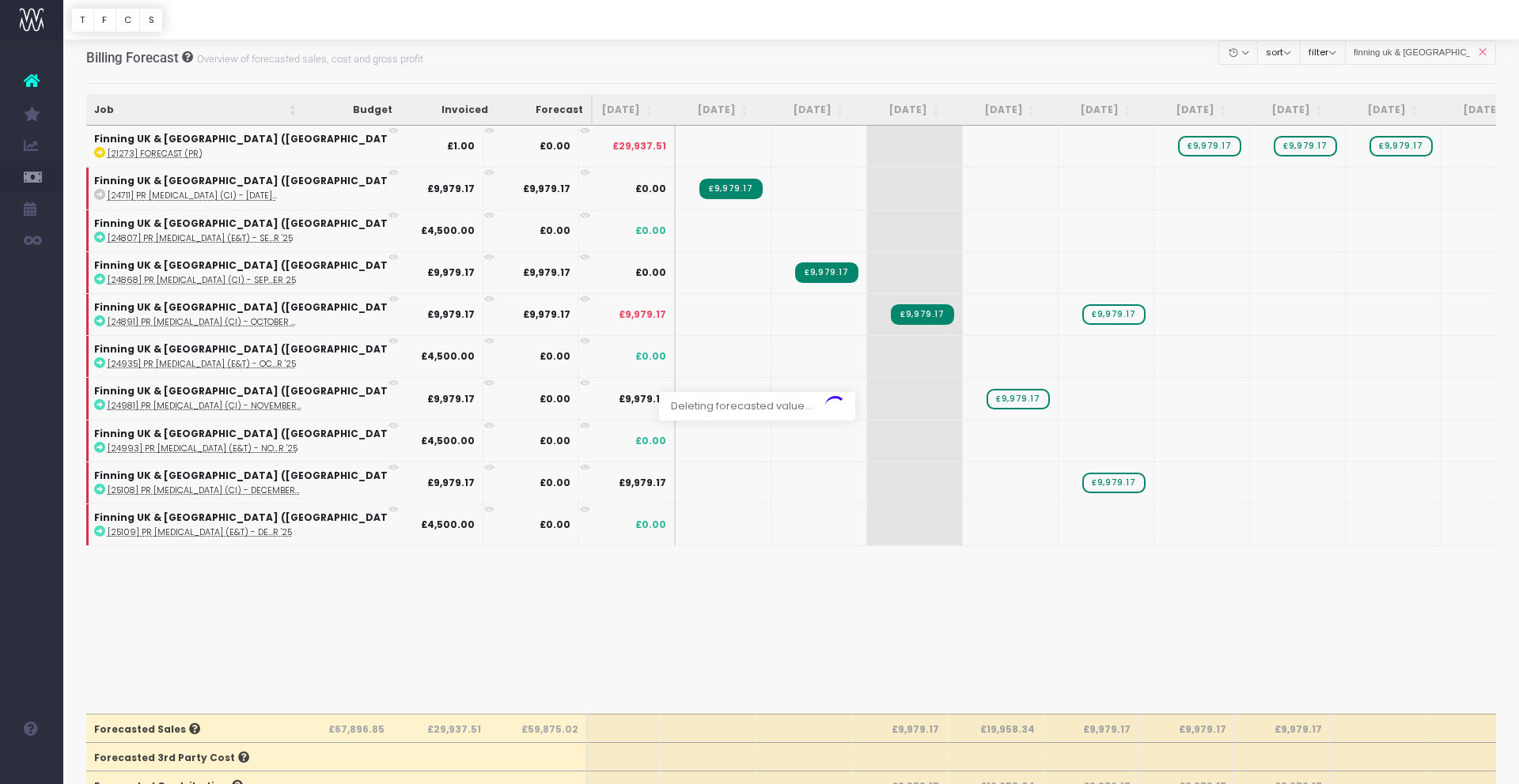
scroll to position [9, 0]
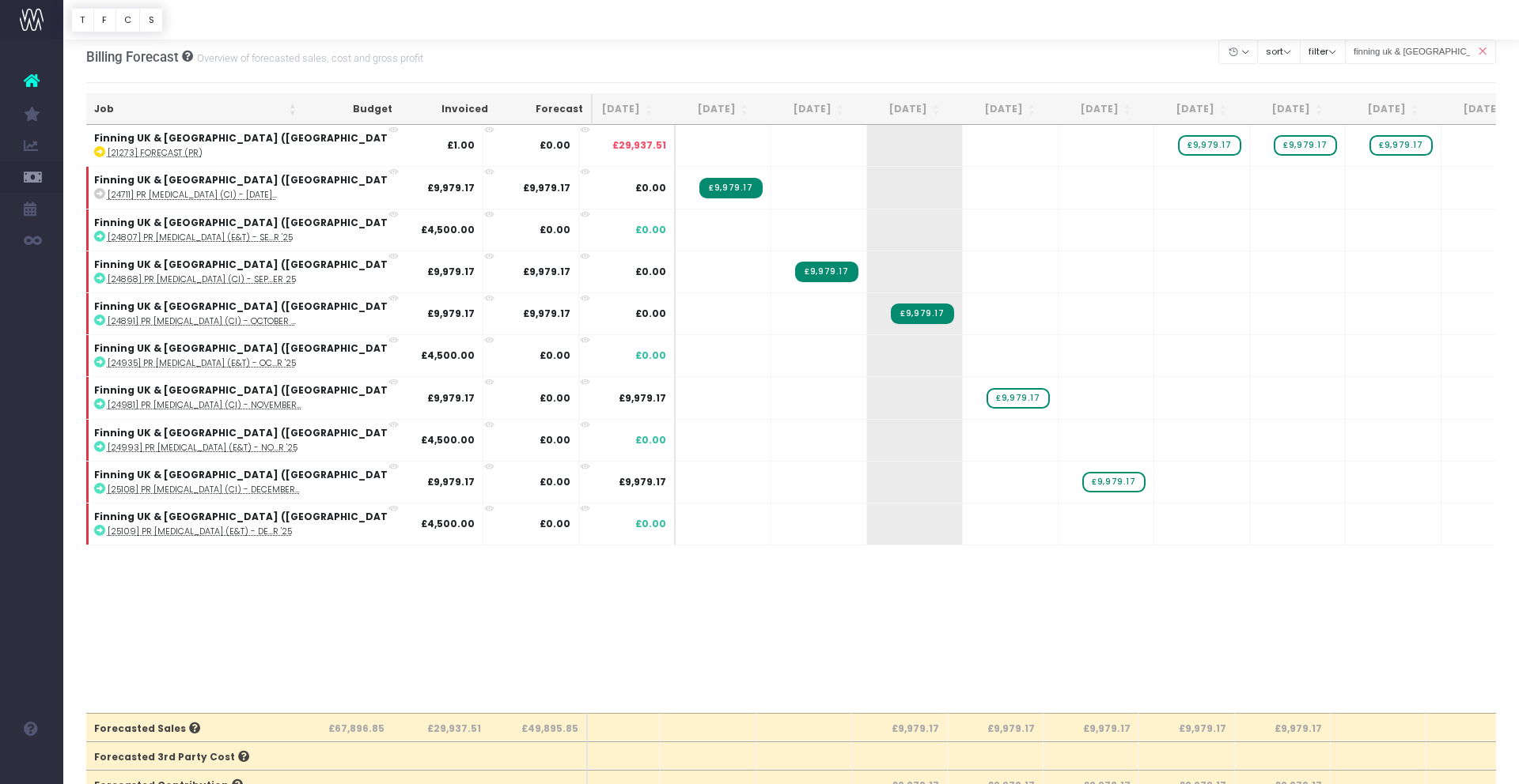
click at [1475, 53] on icon at bounding box center [1482, 51] width 27 height 32
click at [1481, 50] on icon at bounding box center [1482, 51] width 27 height 32
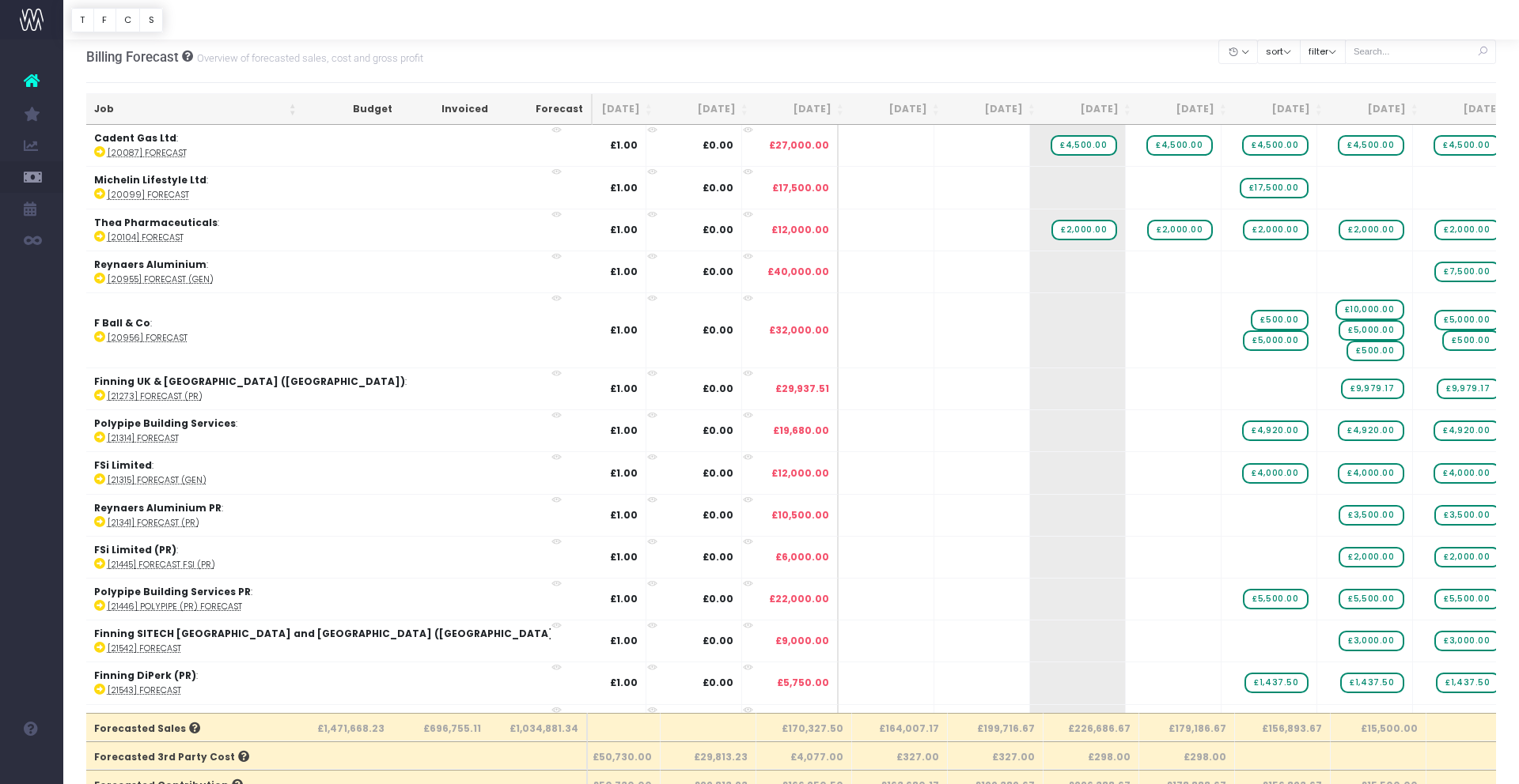
click at [1482, 51] on icon at bounding box center [1482, 51] width 27 height 32
click at [1414, 48] on input "text" at bounding box center [1420, 52] width 152 height 24
click at [1409, 53] on input "text" at bounding box center [1420, 52] width 152 height 24
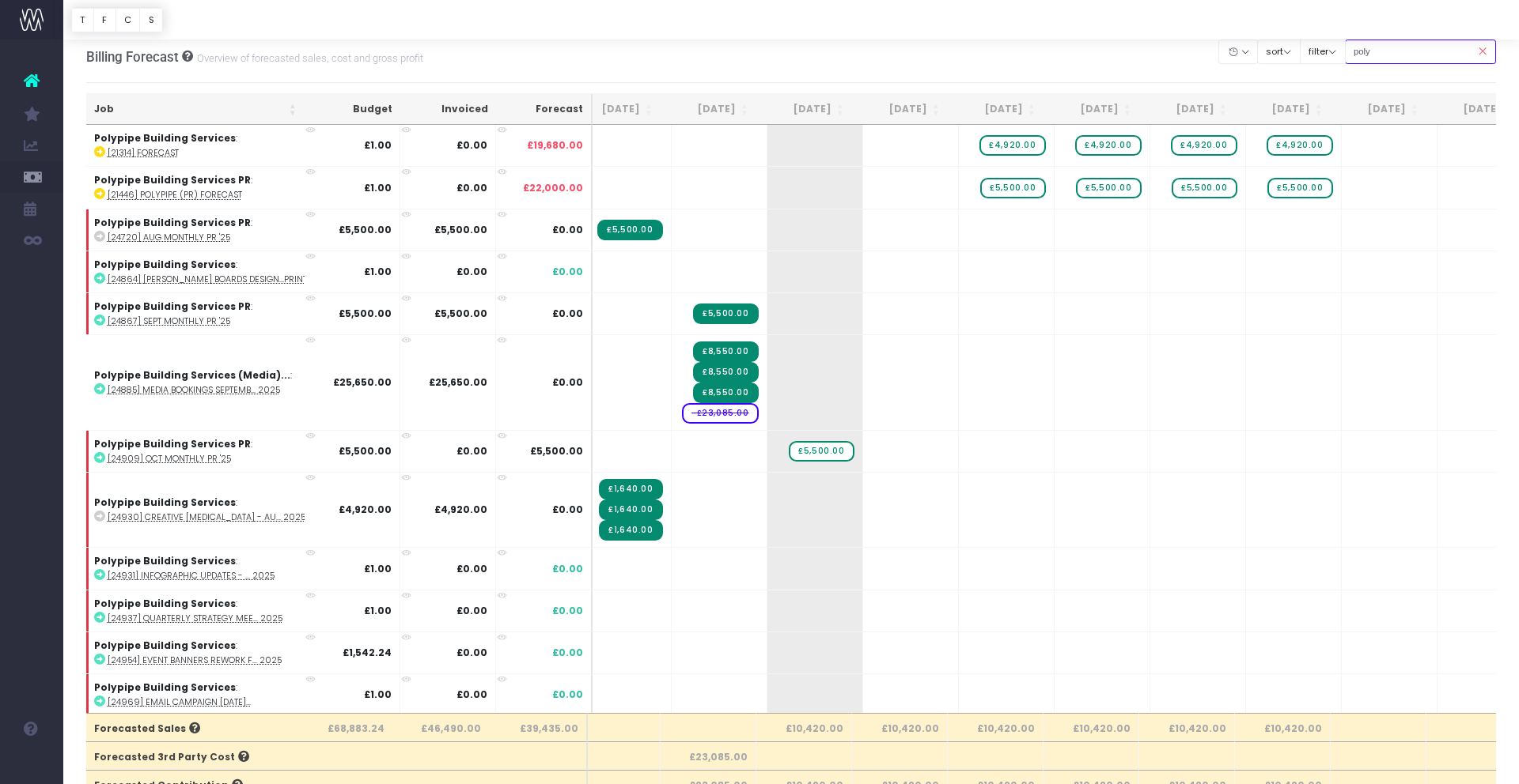
type input "polypipe pr"
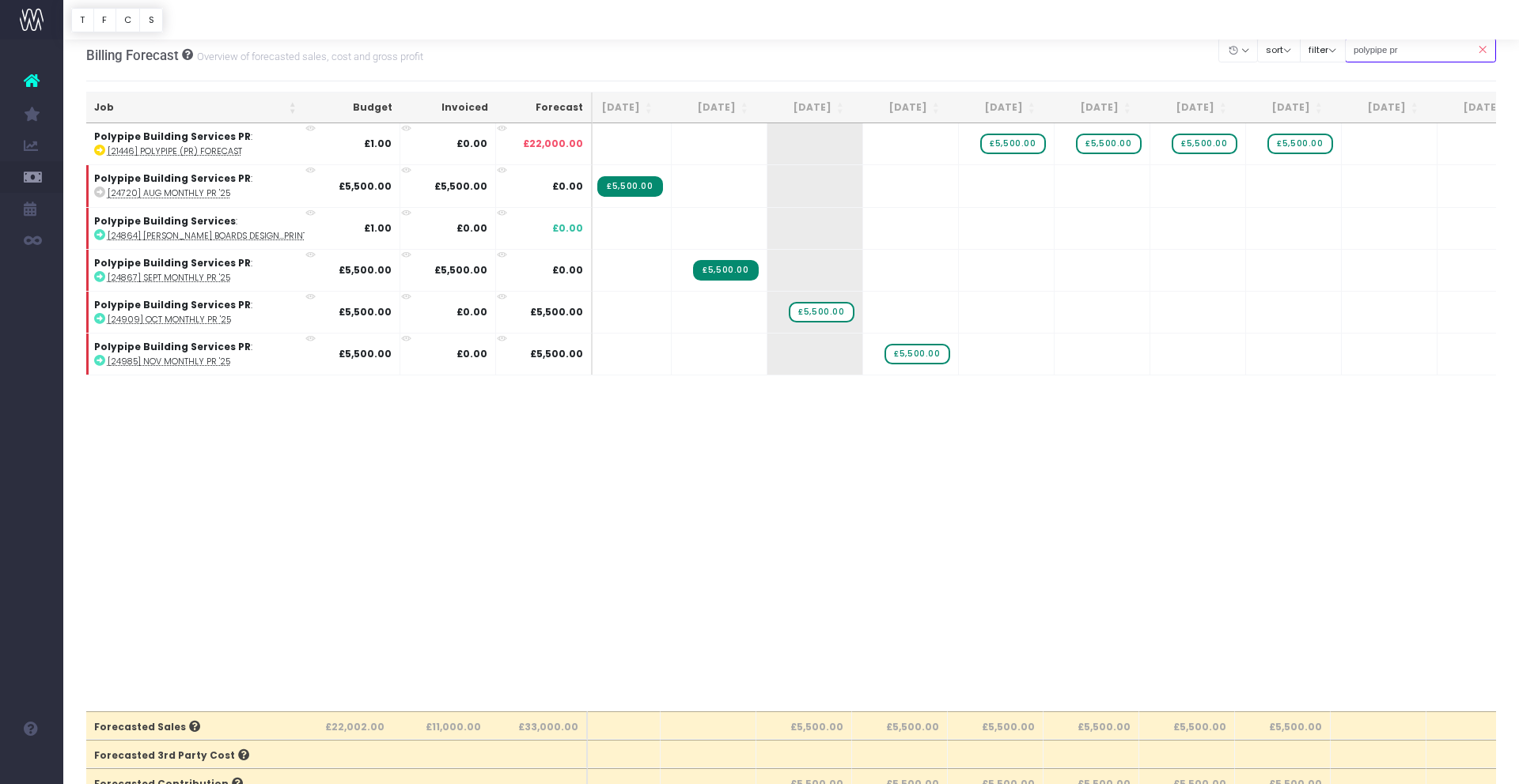
scroll to position [10, 0]
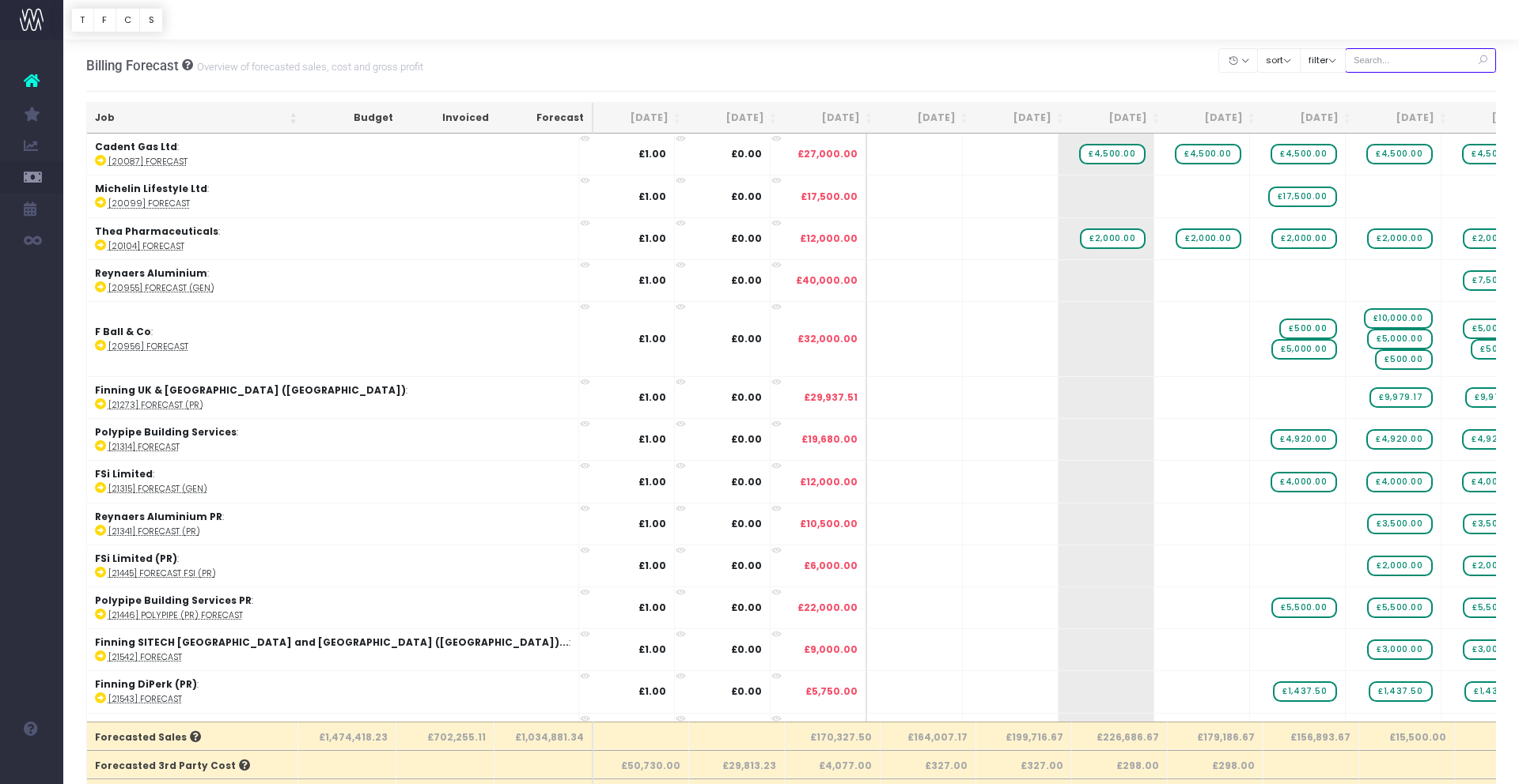
click at [1412, 60] on input "text" at bounding box center [1420, 59] width 152 height 24
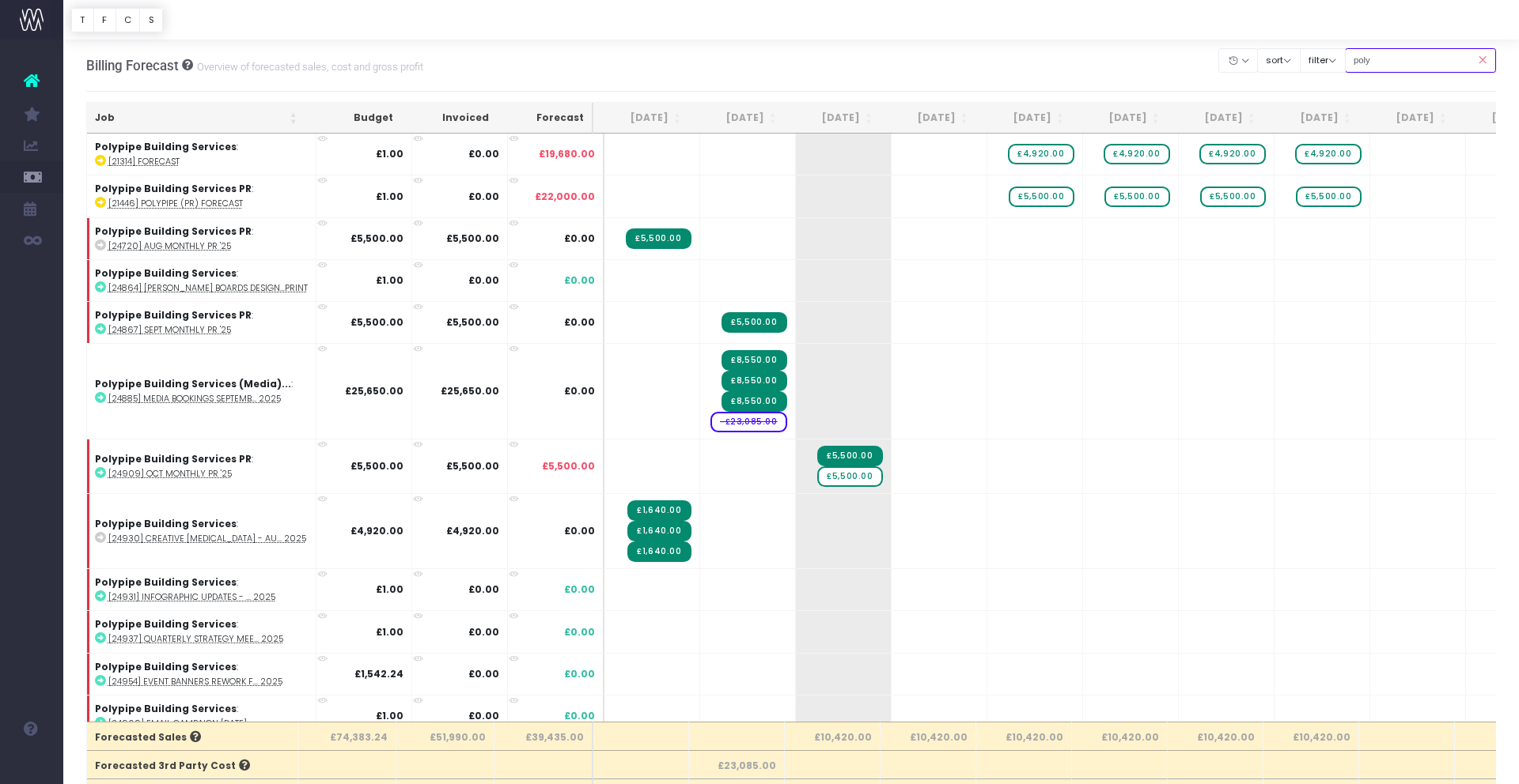
type input "polypipe pr"
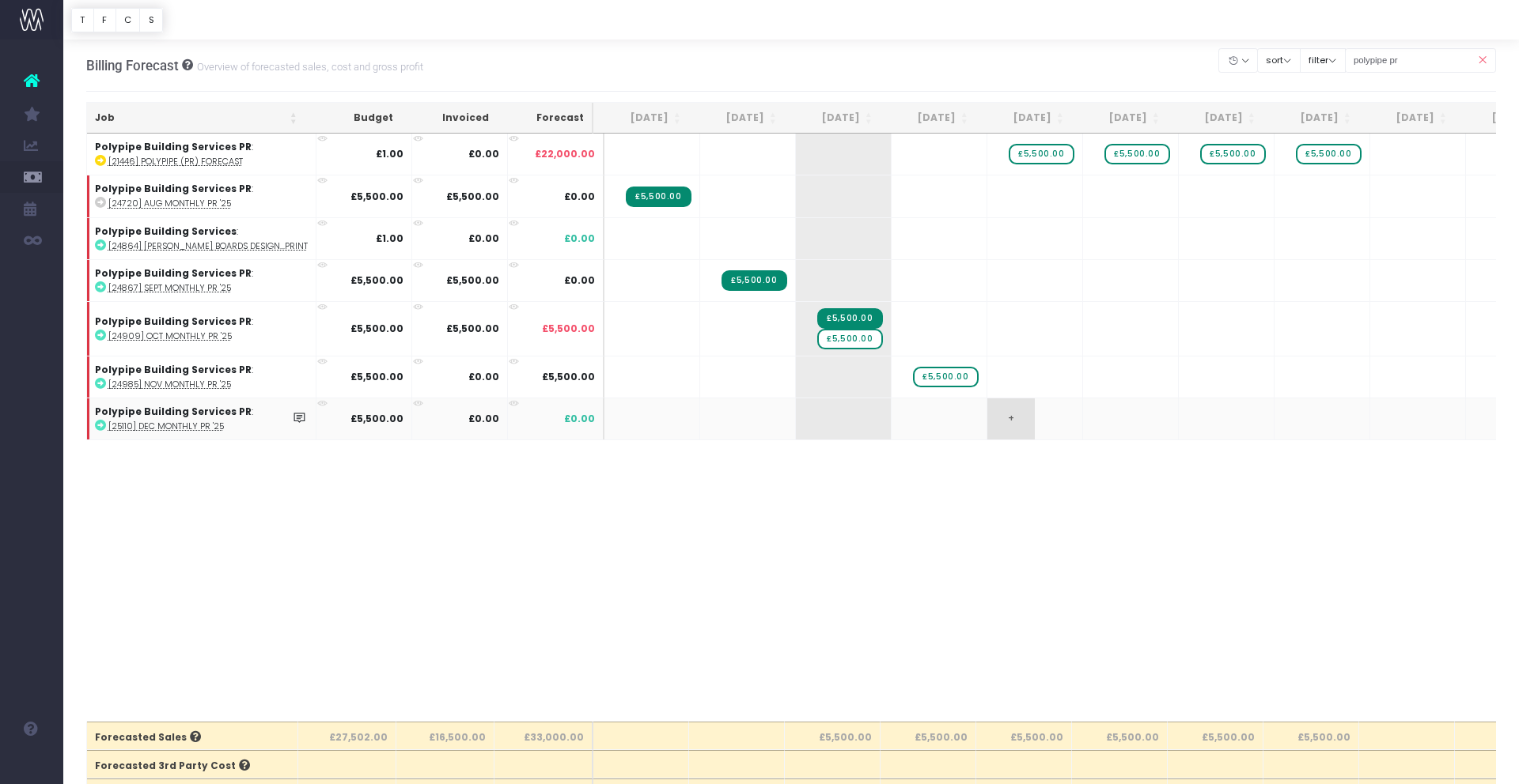
click at [1001, 424] on span "+" at bounding box center [1011, 419] width 48 height 41
click at [1032, 155] on span "£5,500.00" at bounding box center [1041, 154] width 64 height 20
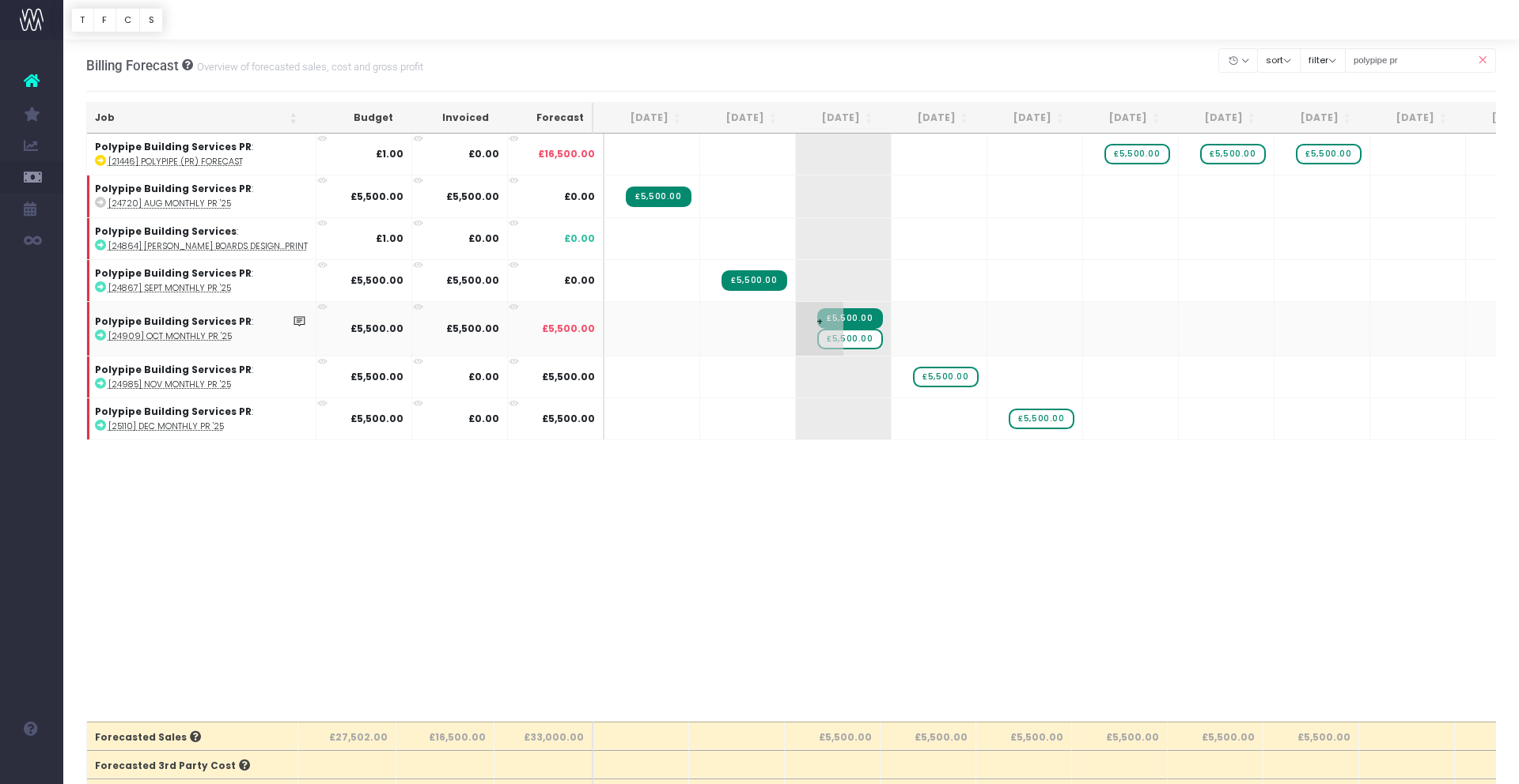
click at [852, 340] on span "£5,500.00" at bounding box center [849, 338] width 64 height 20
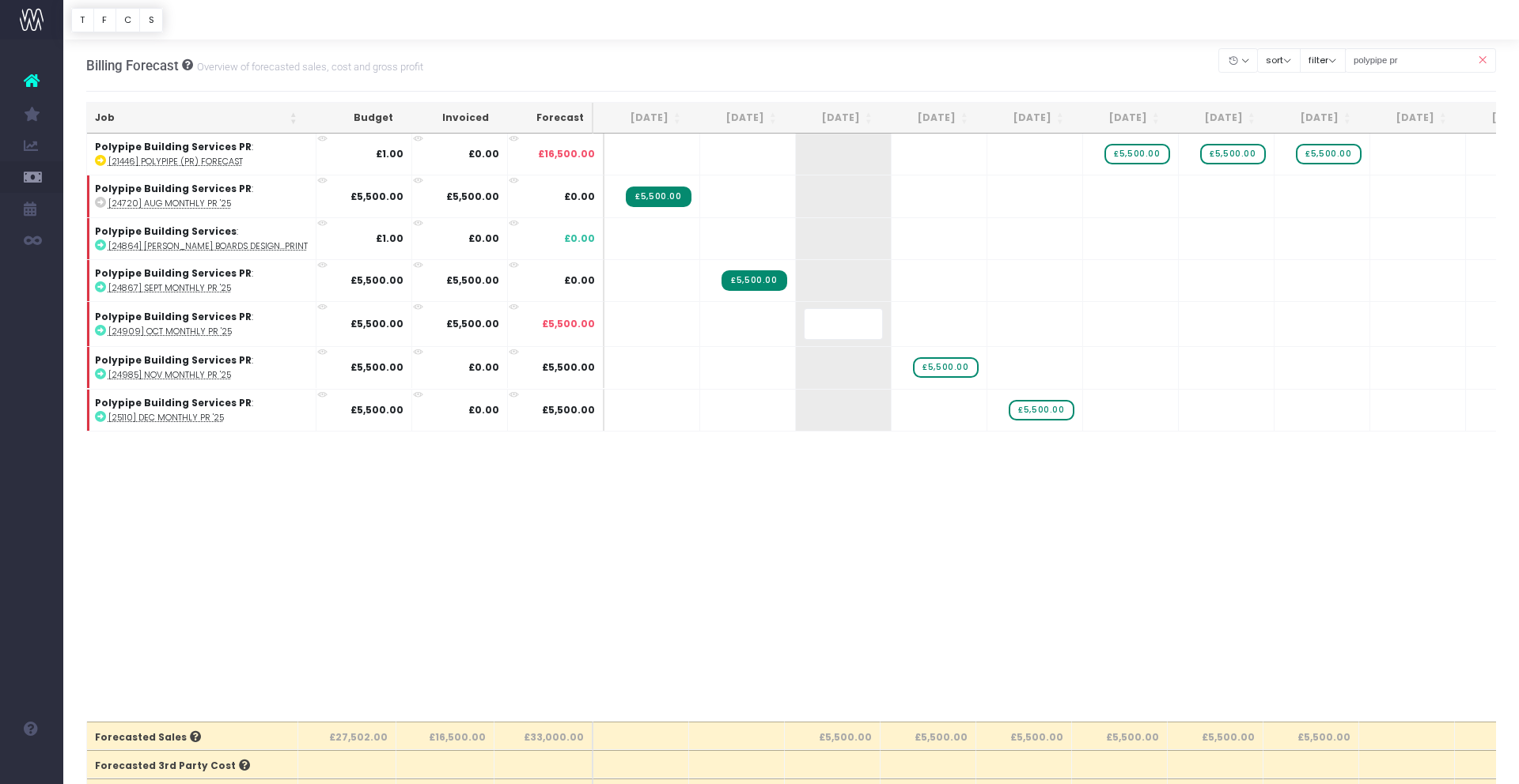
click at [859, 604] on body "Oh my... this is bad. [PERSON_NAME] wasn't able to load this page. Please conta…" at bounding box center [759, 392] width 1519 height 784
